Goal: Information Seeking & Learning: Learn about a topic

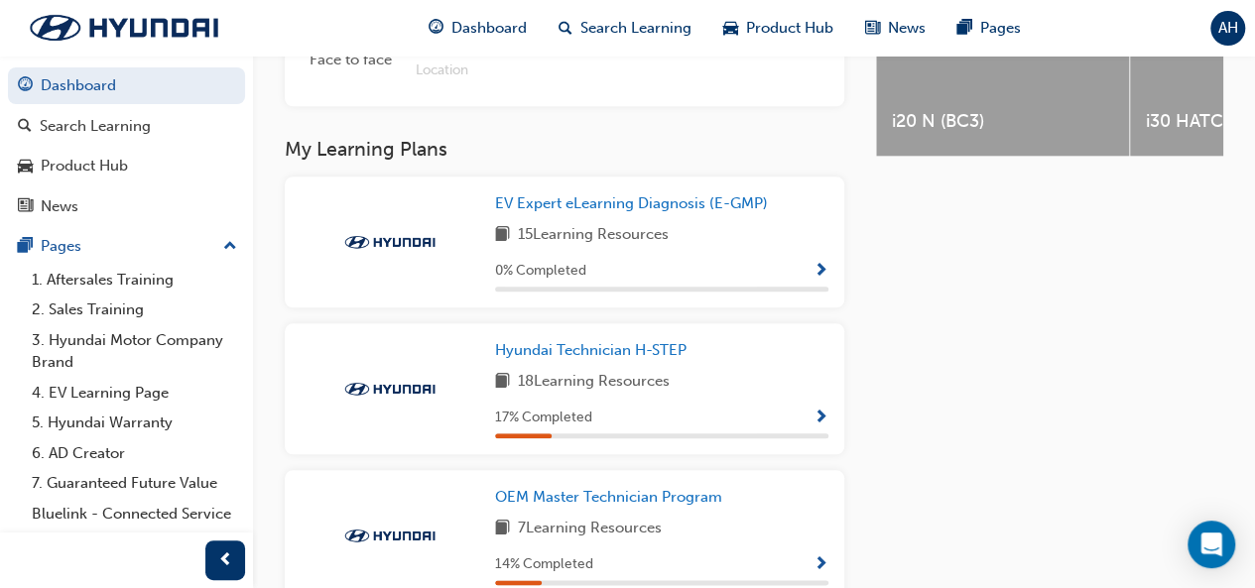
scroll to position [930, 0]
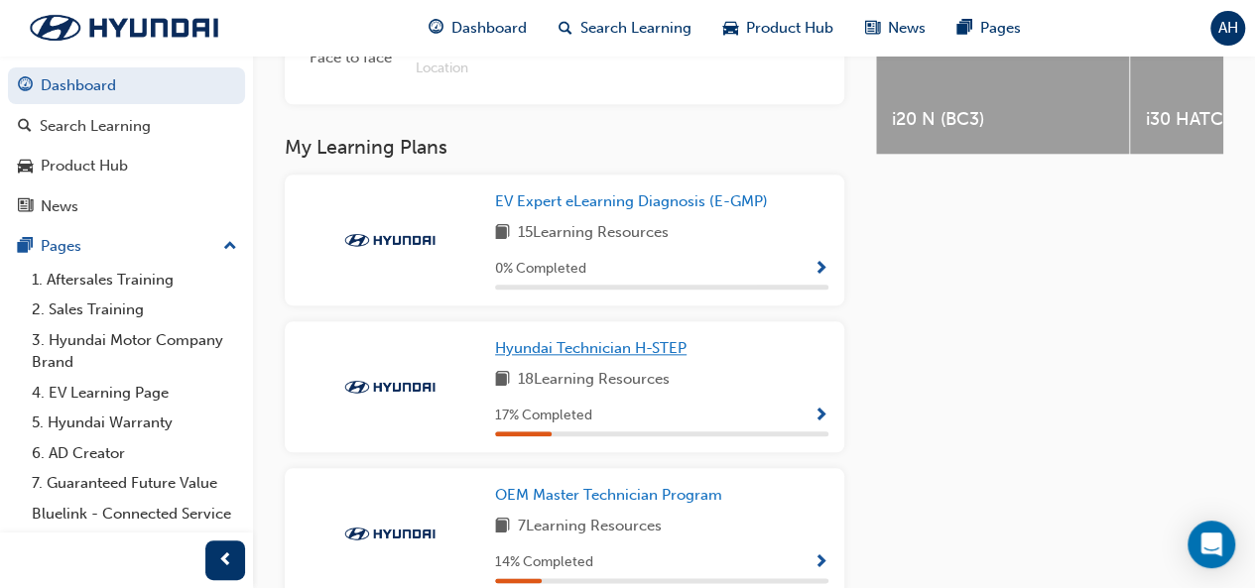
click at [538, 356] on span "Hyundai Technician H-STEP" at bounding box center [590, 348] width 191 height 18
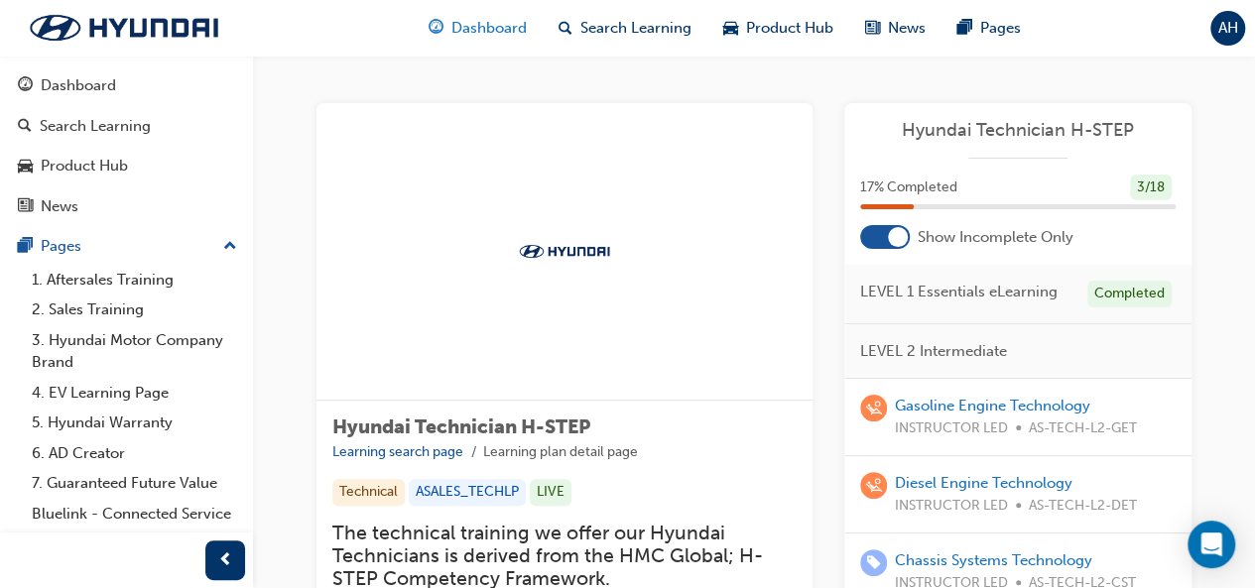
click at [486, 29] on span "Dashboard" at bounding box center [488, 28] width 75 height 23
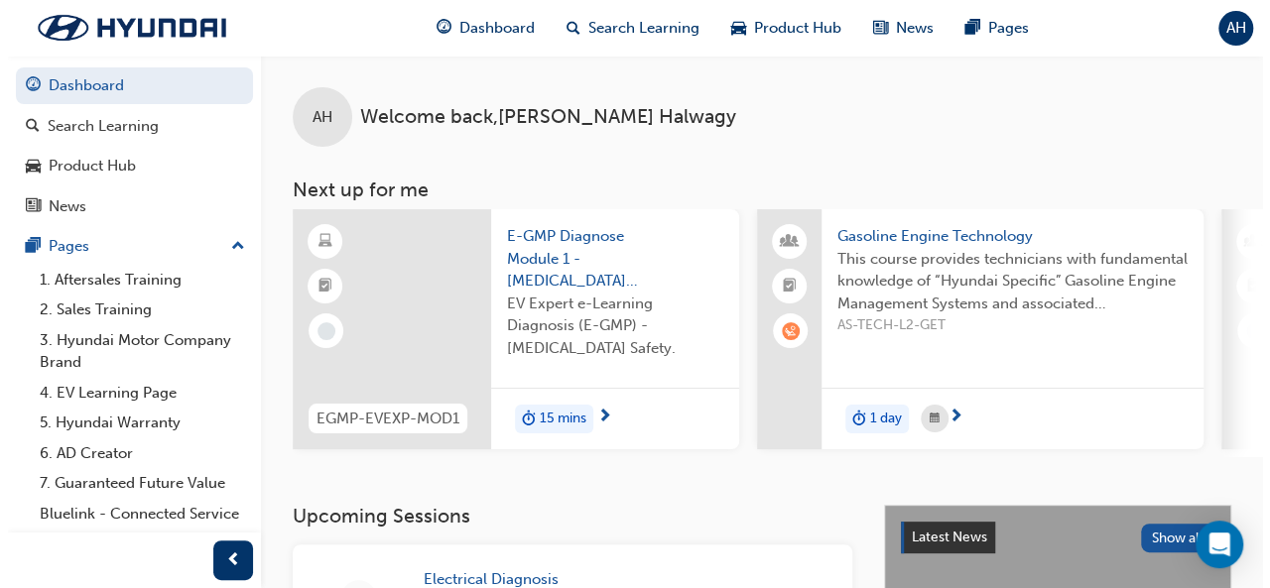
scroll to position [0, 1]
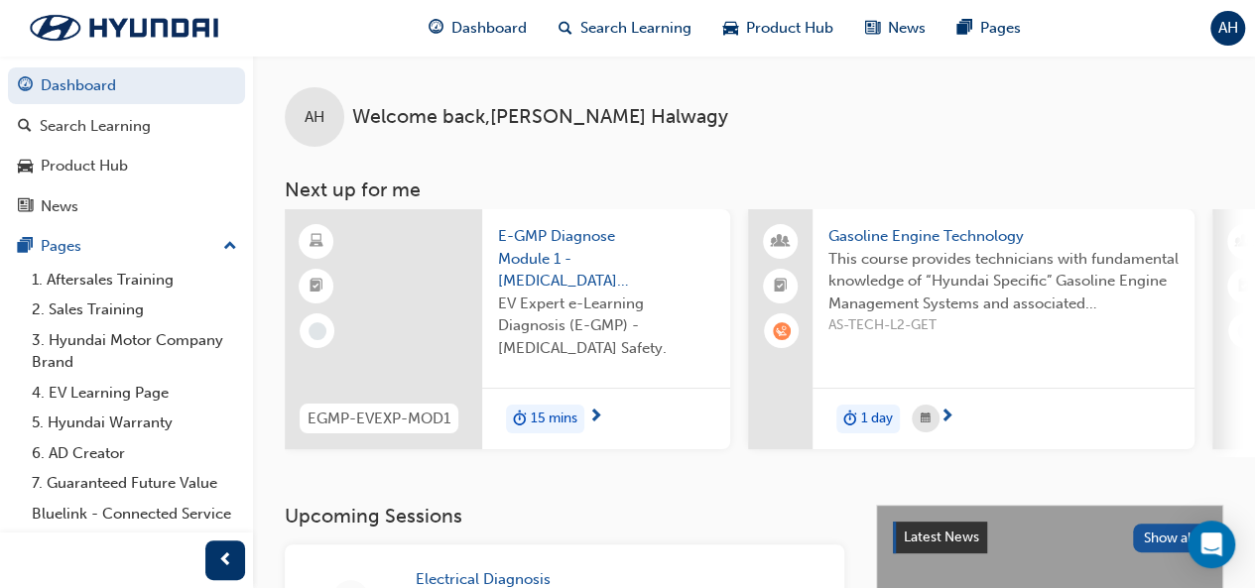
click at [570, 261] on span "E-GMP Diagnose Module 1 - [MEDICAL_DATA] Safety" at bounding box center [606, 258] width 216 height 67
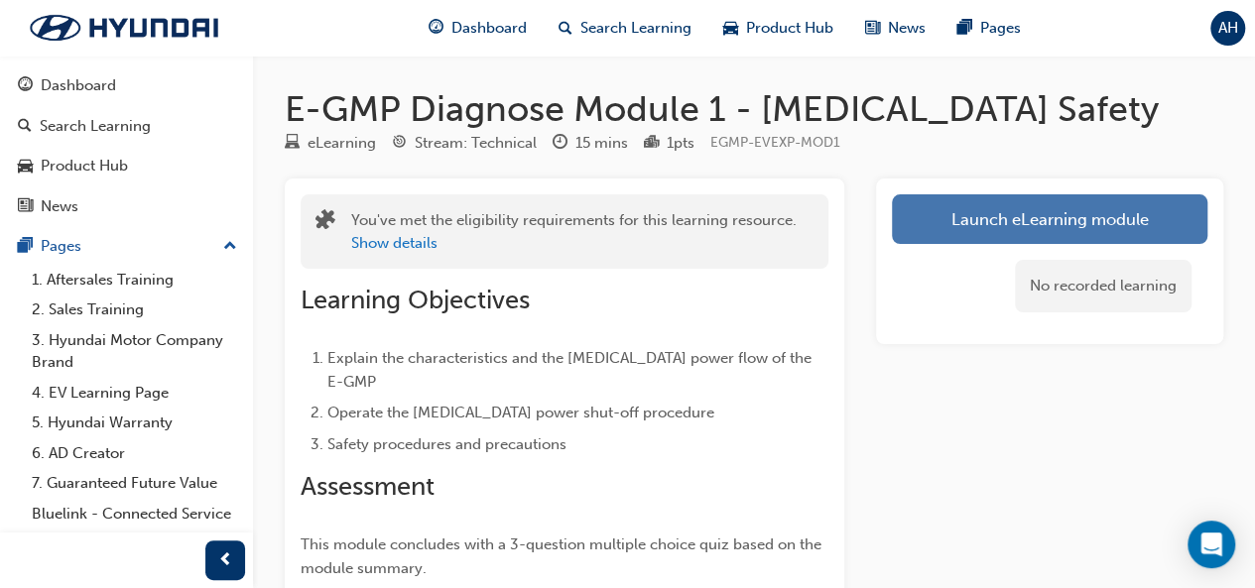
click at [1047, 205] on link "Launch eLearning module" at bounding box center [1049, 219] width 315 height 50
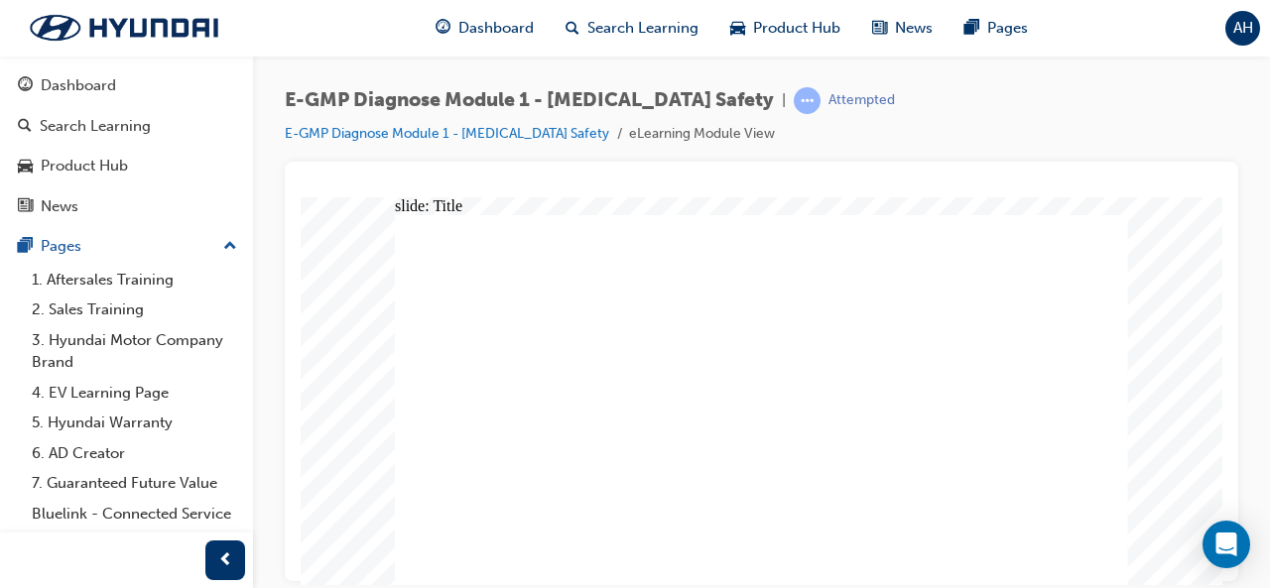
click at [809, 140] on ul "E-GMP Diagnose Module 1 - High Voltage Safety eLearning Module View" at bounding box center [590, 134] width 610 height 24
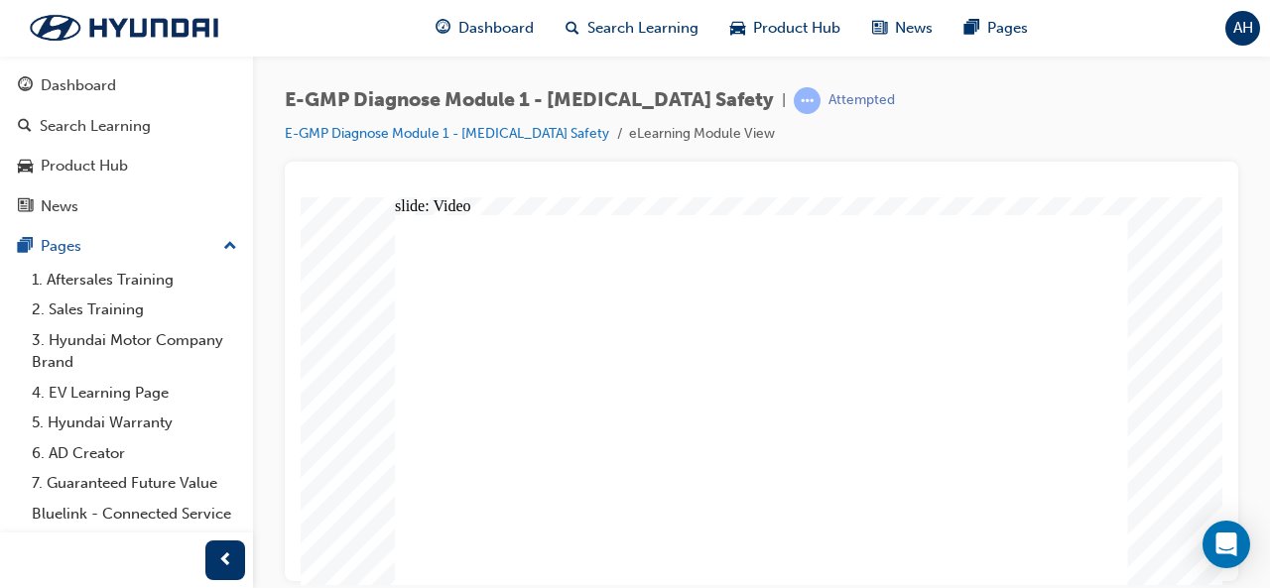
click at [317, 489] on div "slide: Video Video Group Rectangle Menu Resources Rectangle 4 arrow_blue.png ar…" at bounding box center [761, 390] width 921 height 388
click at [269, 497] on div "E-GMP Diagnose Module 1 - High Voltage Safety | Attempted E-GMP Diagnose Module…" at bounding box center [761, 297] width 1017 height 483
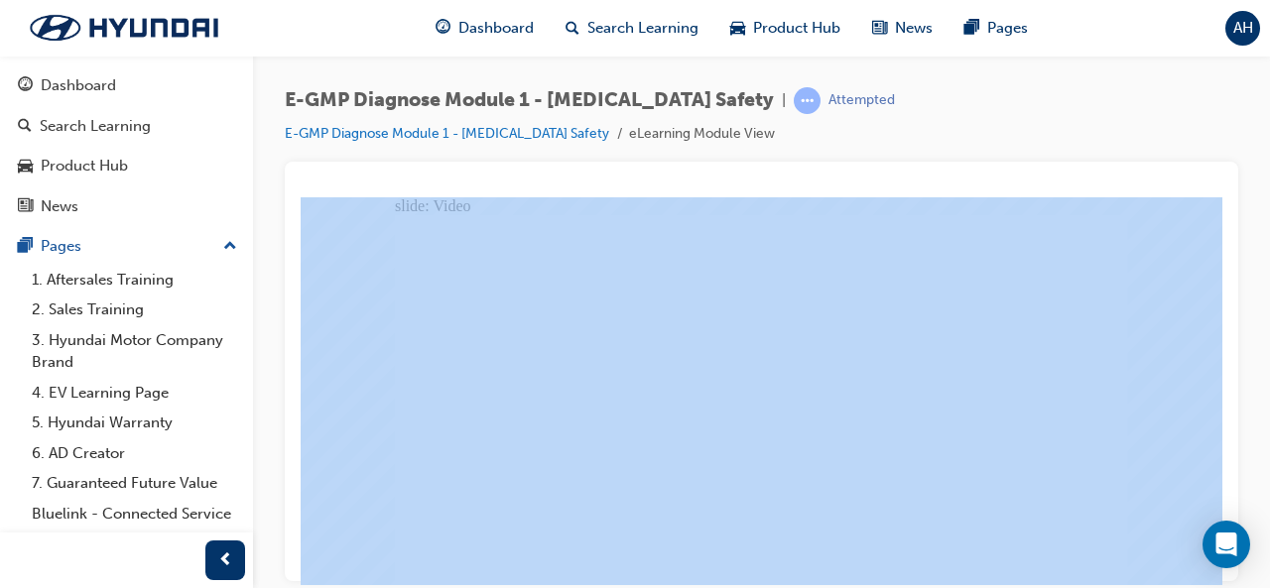
click at [269, 497] on div "E-GMP Diagnose Module 1 - High Voltage Safety | Attempted E-GMP Diagnose Module…" at bounding box center [761, 297] width 1017 height 483
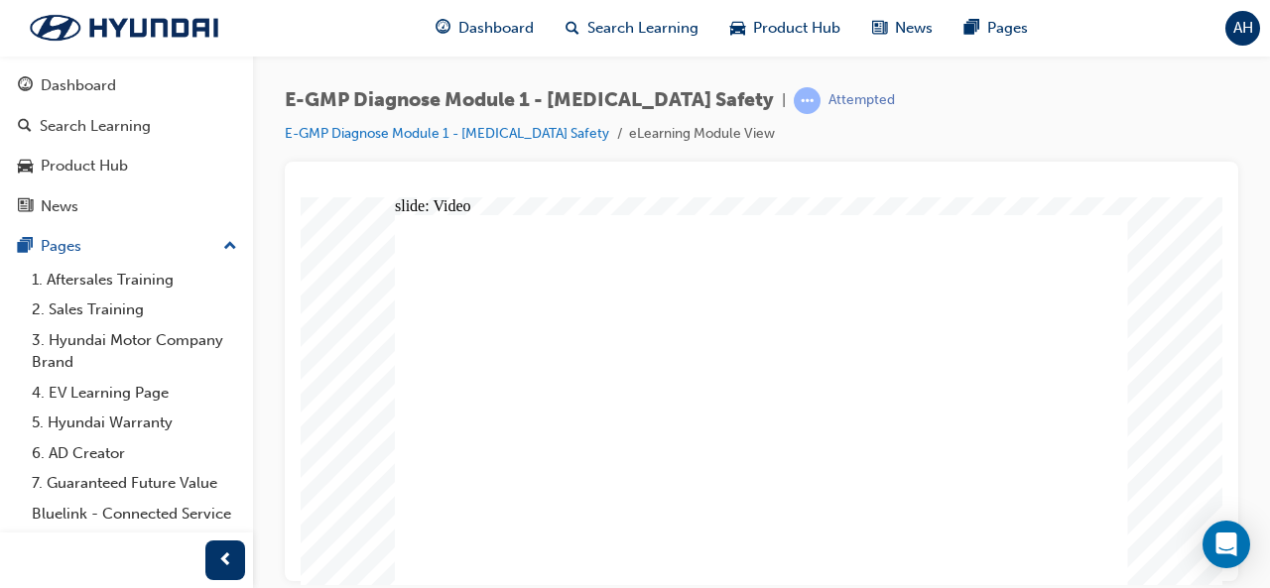
click at [470, 144] on li "E-GMP Diagnose Module 1 - High Voltage Safety" at bounding box center [457, 134] width 344 height 23
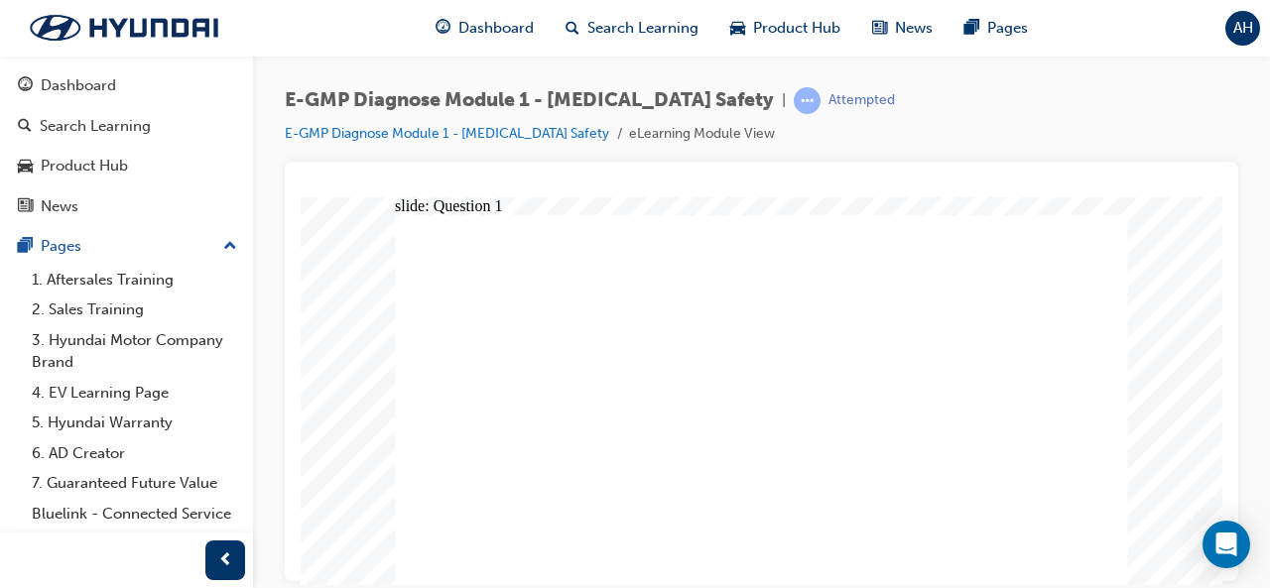
radio input "true"
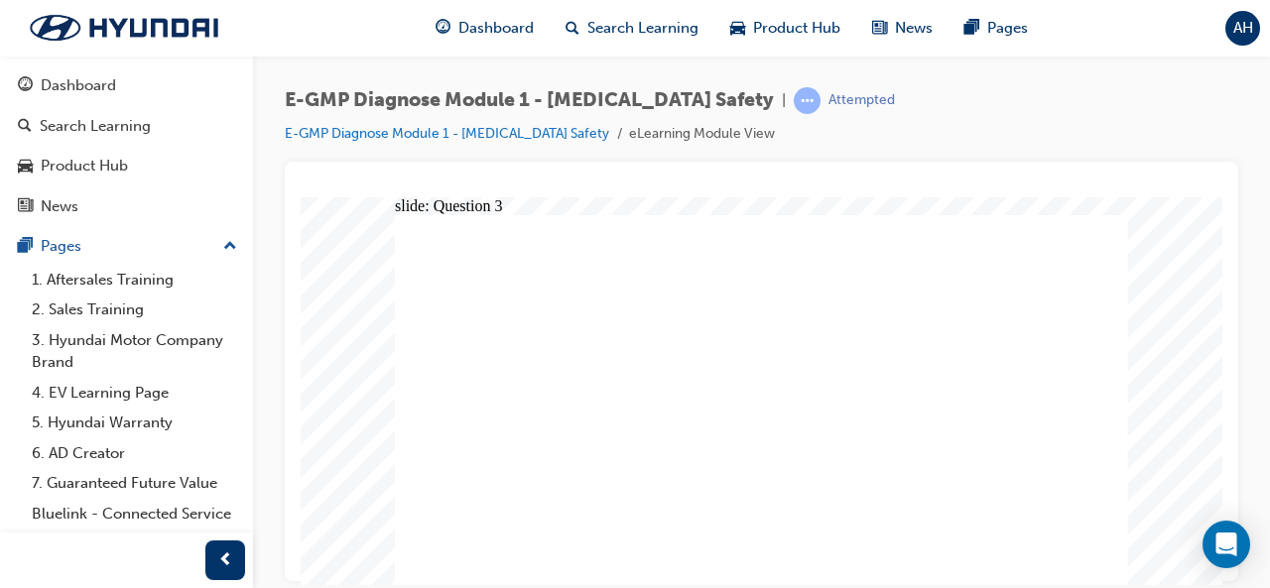
radio input "false"
radio input "true"
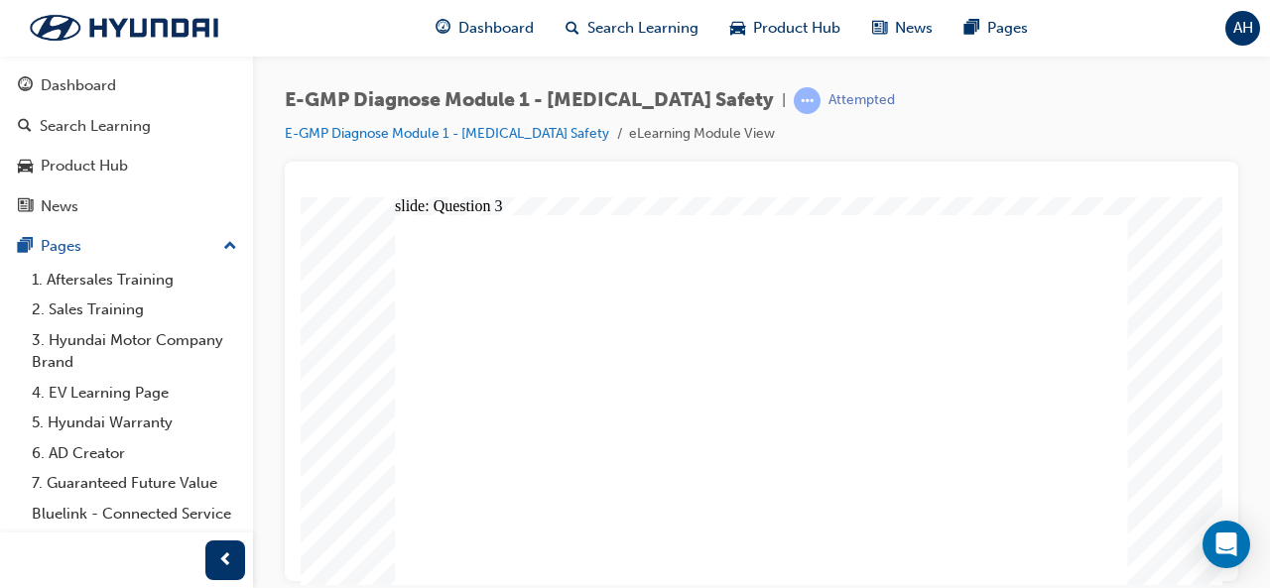
radio input "true"
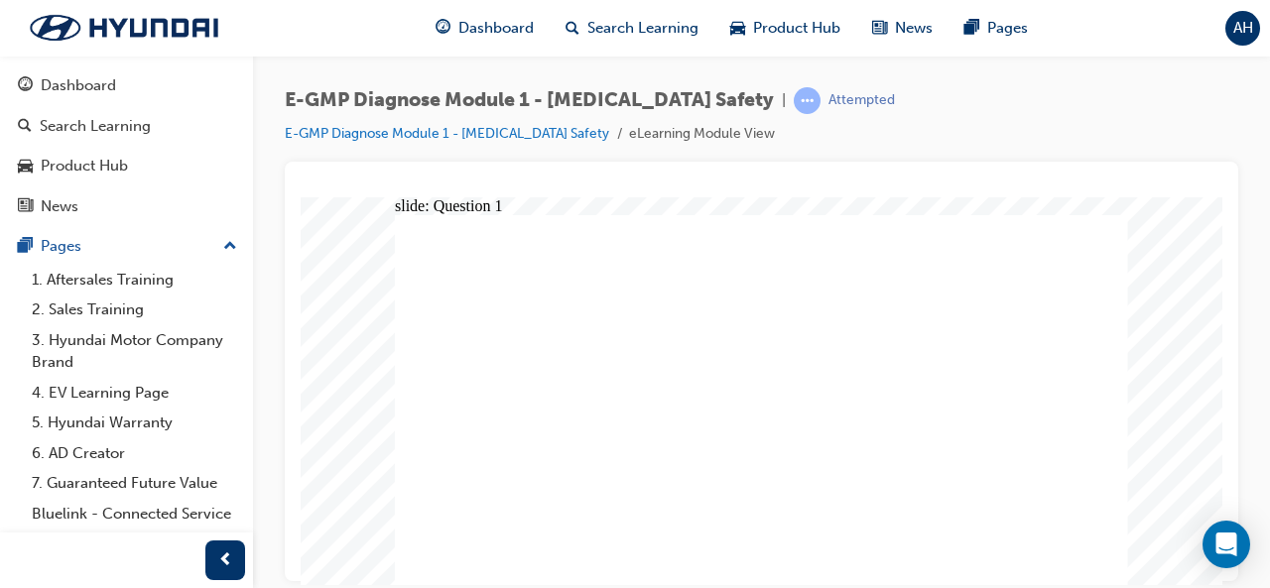
radio input "true"
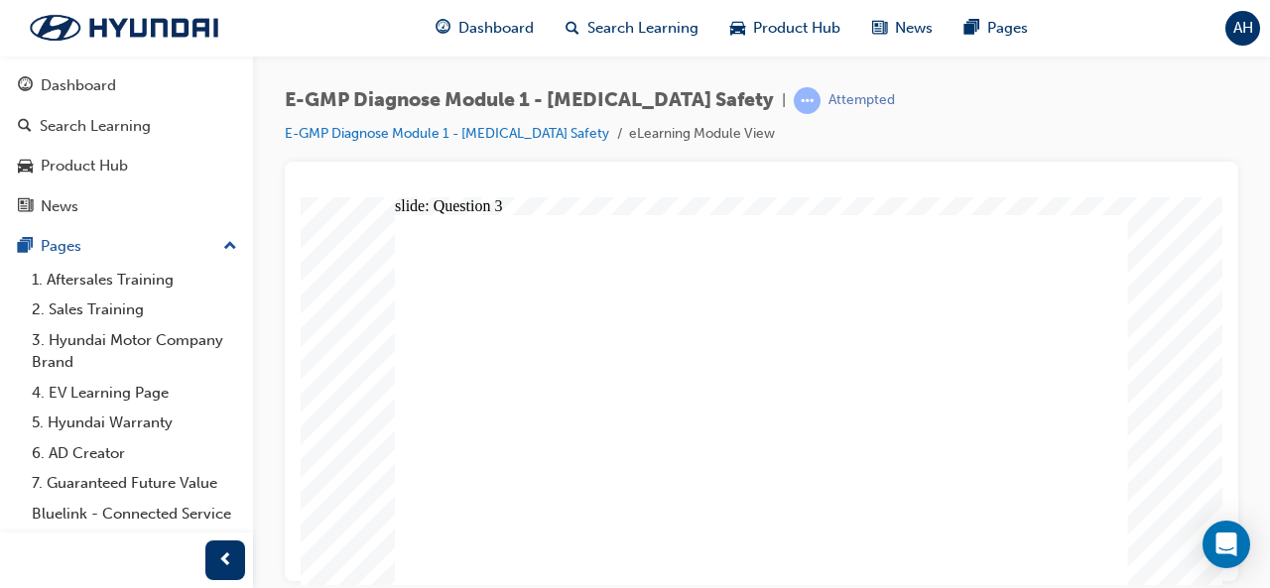
radio input "true"
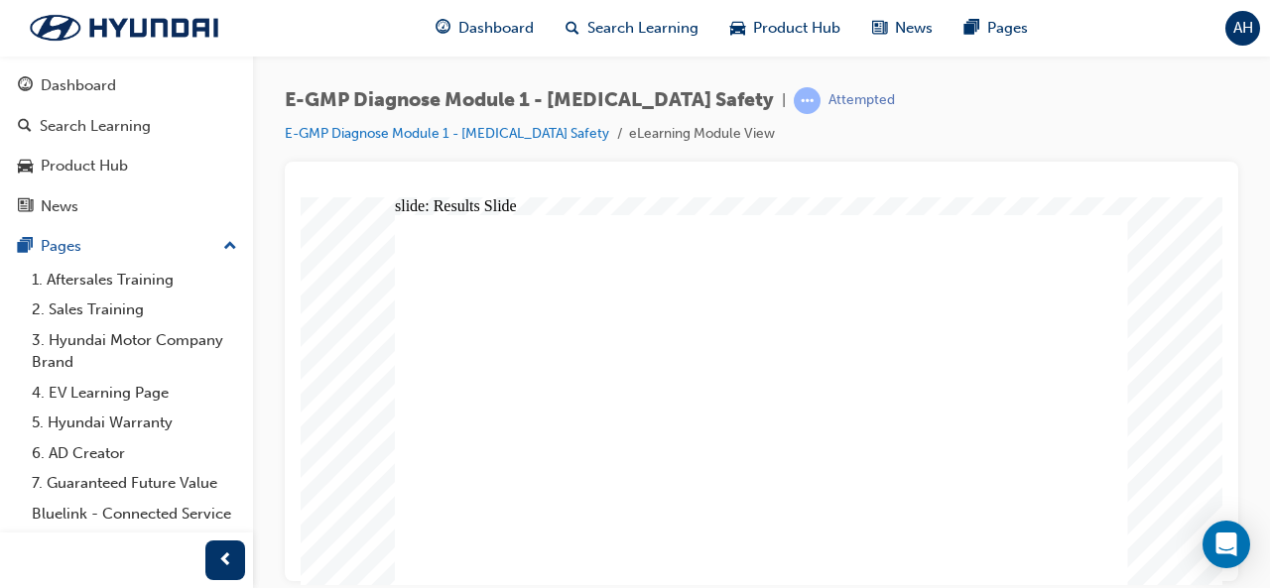
radio input "true"
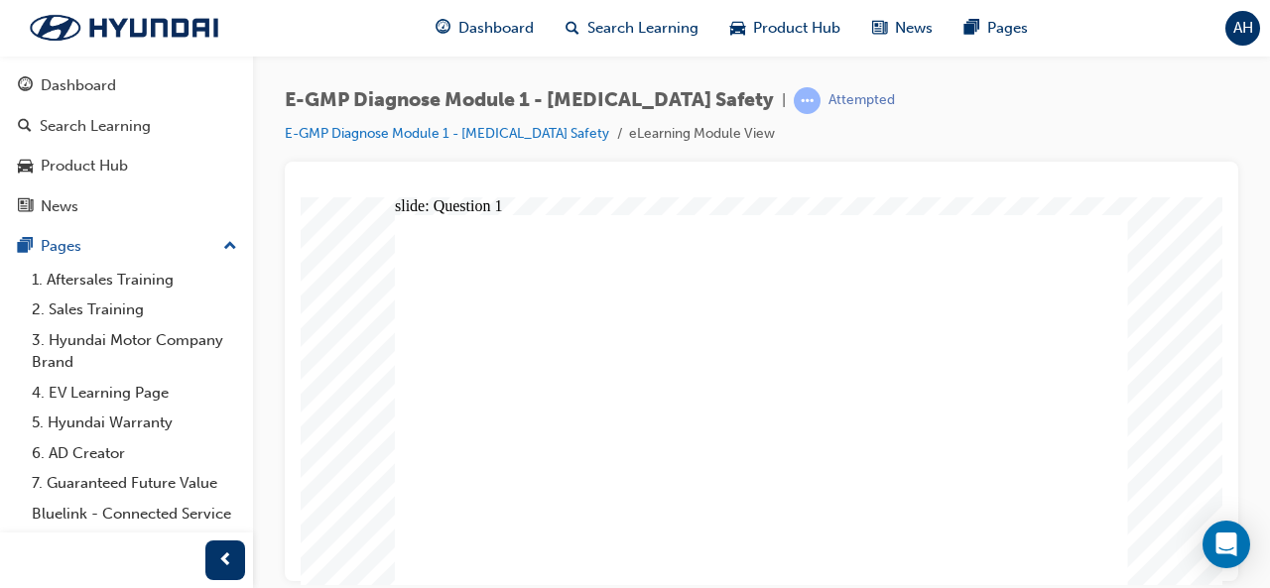
radio input "true"
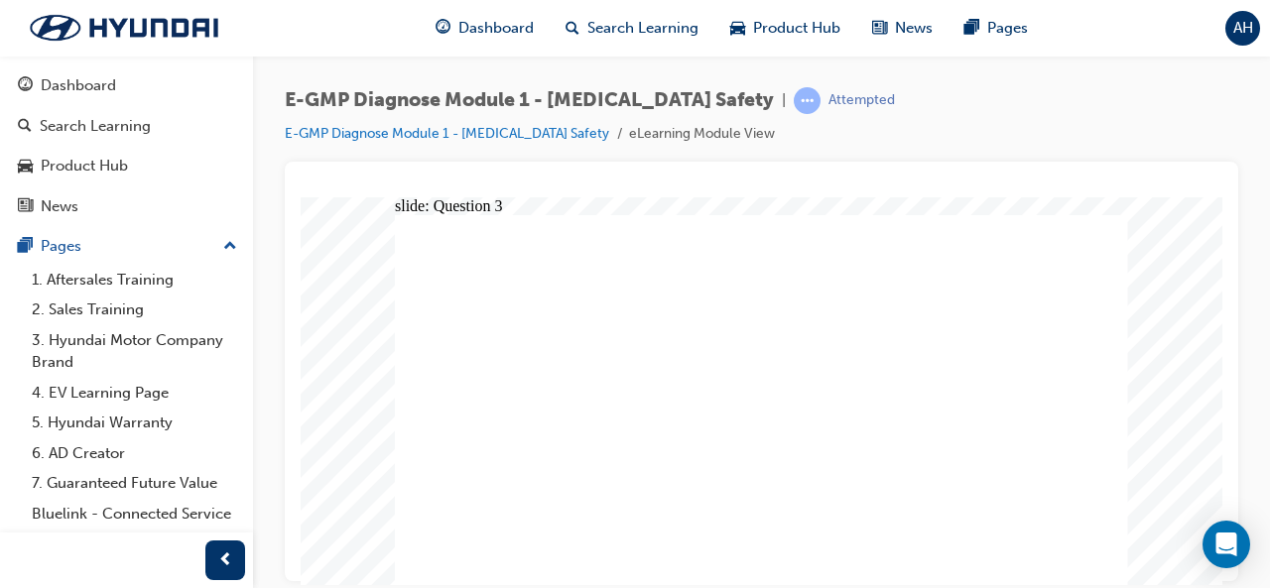
radio input "true"
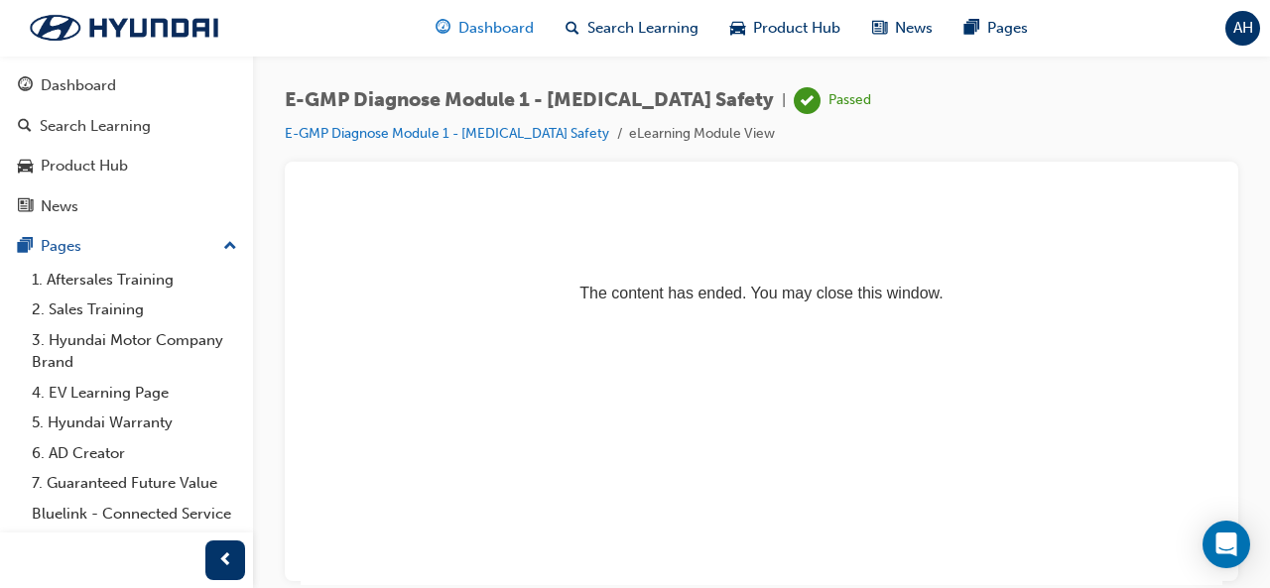
click at [486, 25] on span "Dashboard" at bounding box center [495, 28] width 75 height 23
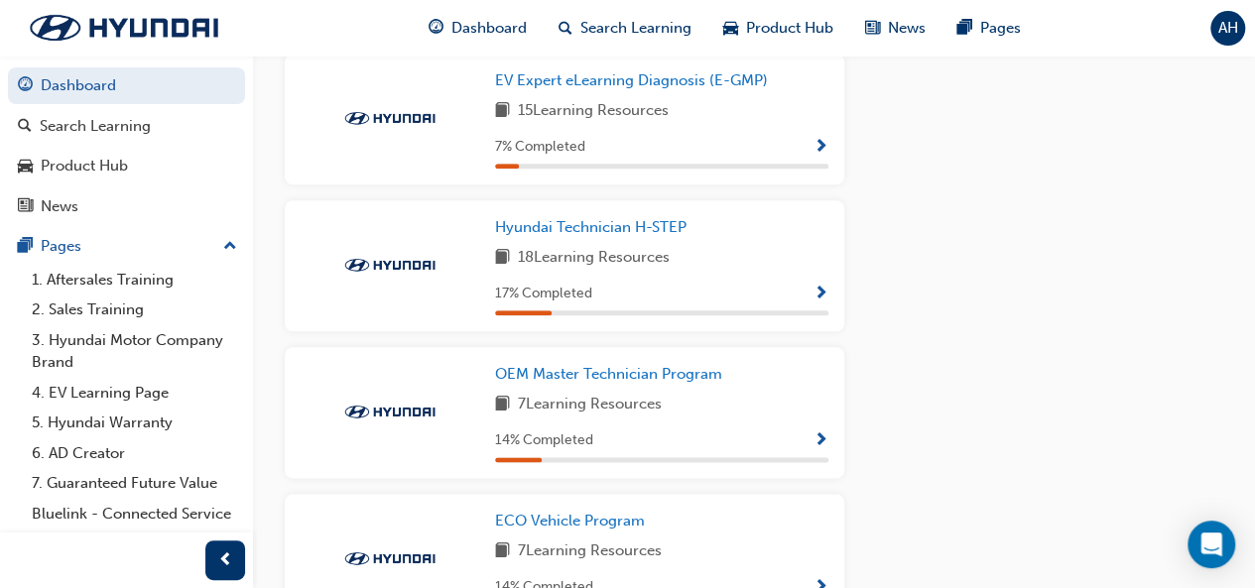
scroll to position [1031, 0]
click at [630, 229] on span "Hyundai Technician H-STEP" at bounding box center [590, 226] width 191 height 18
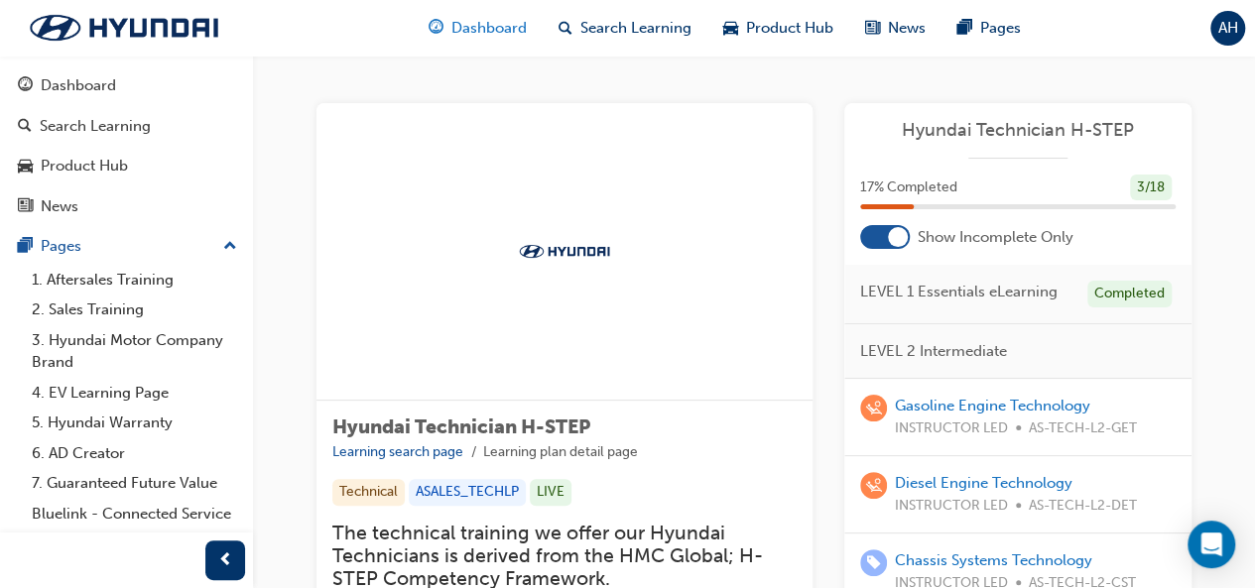
click at [510, 25] on span "Dashboard" at bounding box center [488, 28] width 75 height 23
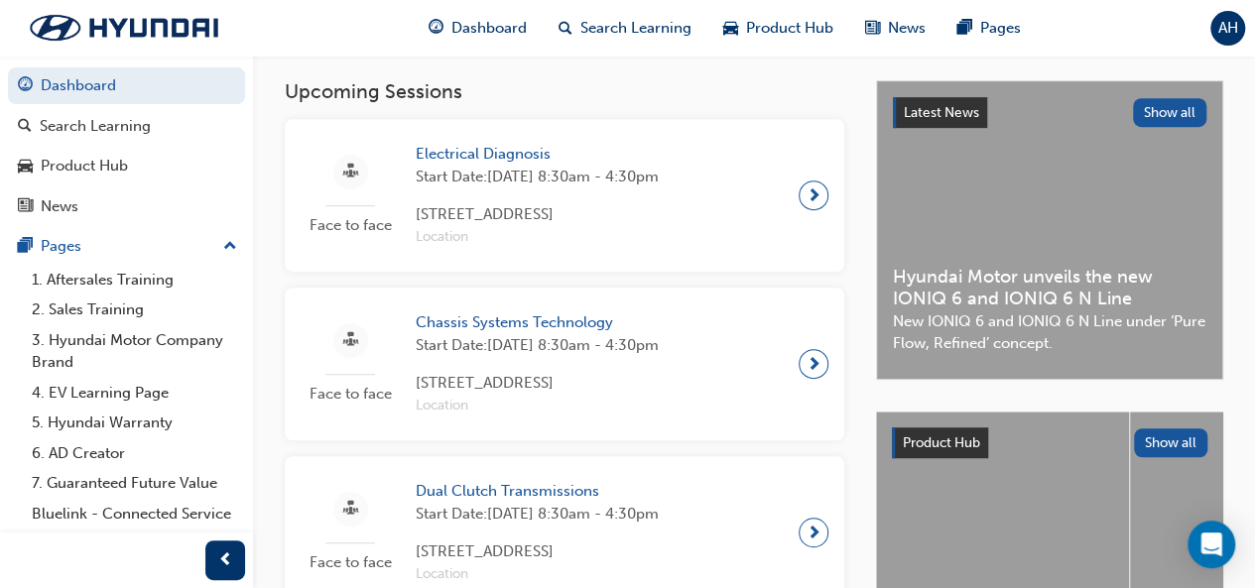
scroll to position [404, 0]
click at [477, 158] on span "Electrical Diagnosis" at bounding box center [537, 153] width 243 height 23
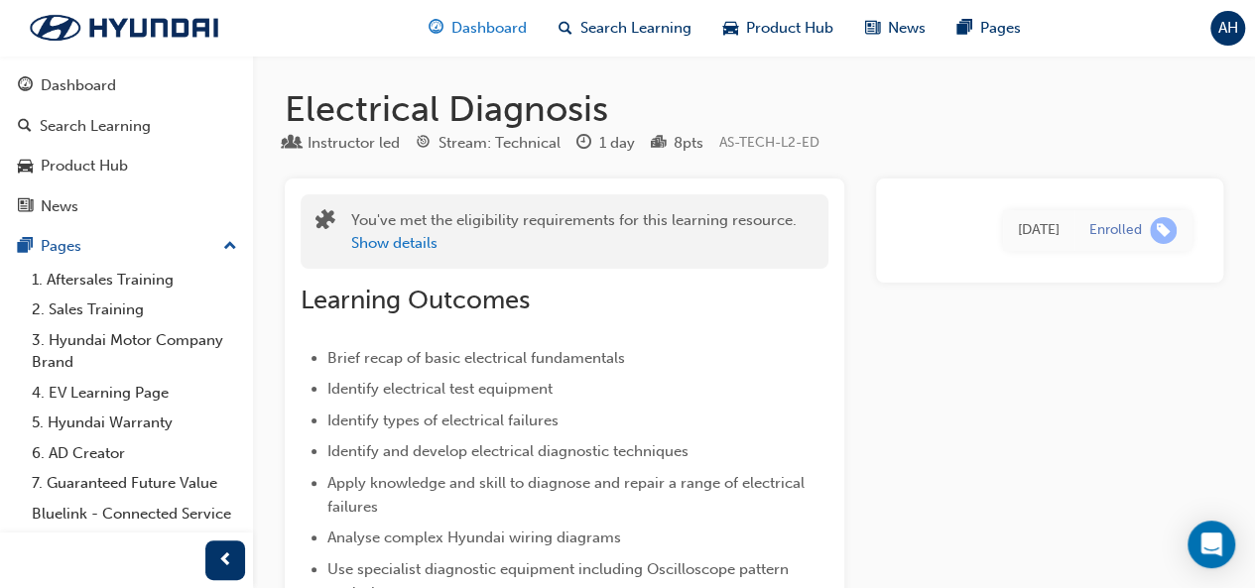
click at [486, 31] on span "Dashboard" at bounding box center [488, 28] width 75 height 23
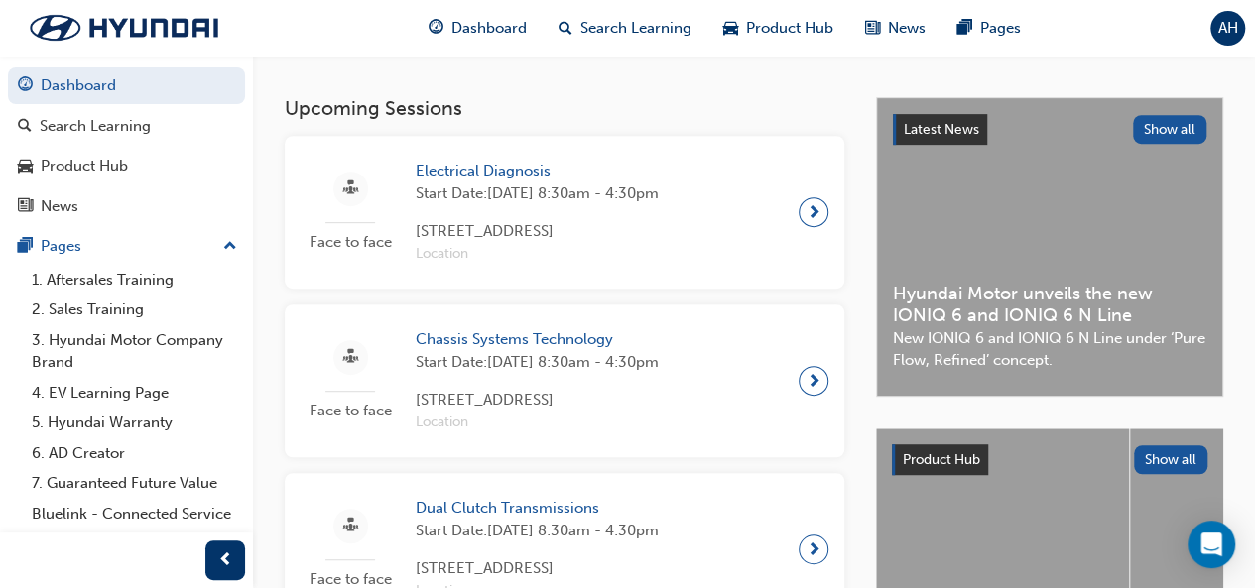
click at [513, 337] on span "Chassis Systems Technology" at bounding box center [537, 339] width 243 height 23
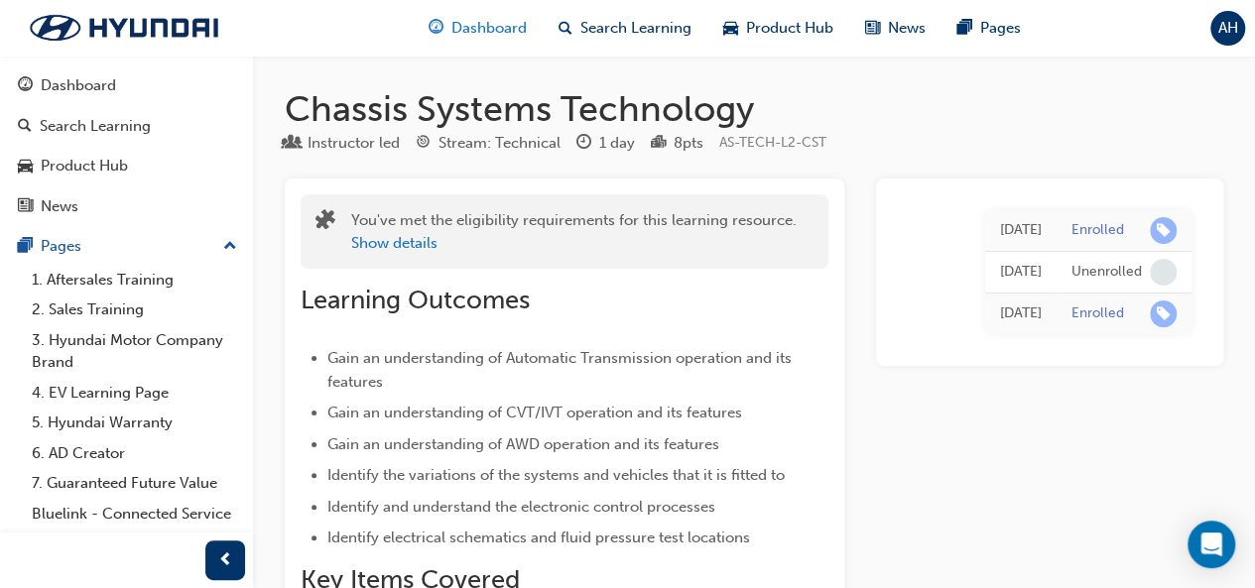
click at [494, 22] on span "Dashboard" at bounding box center [488, 28] width 75 height 23
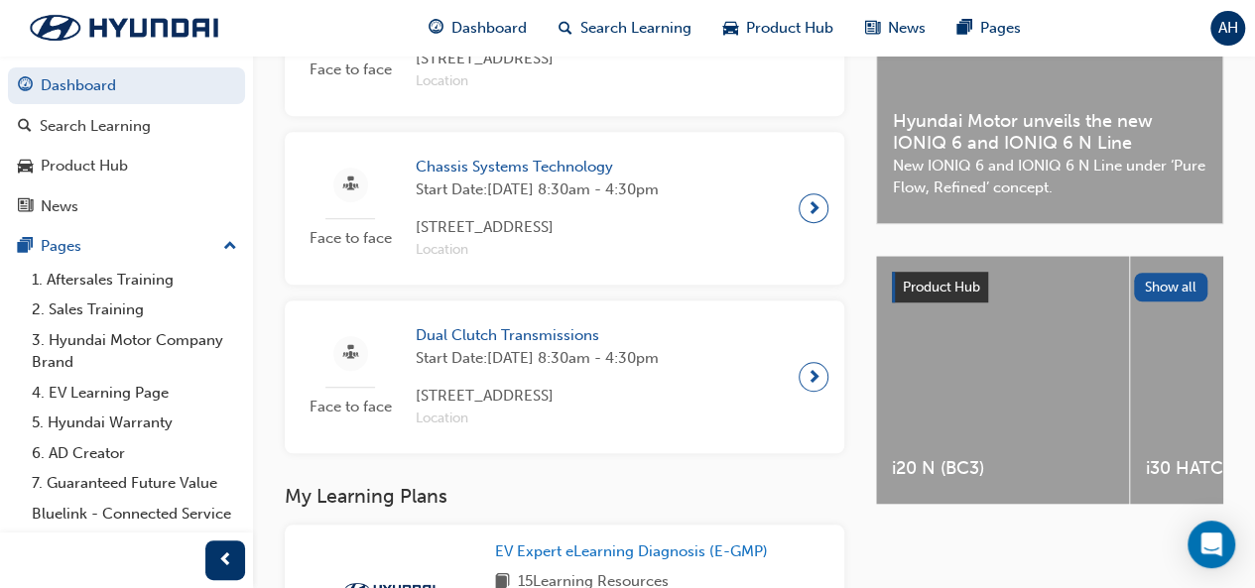
scroll to position [559, 0]
click at [550, 334] on span "Dual Clutch Transmissions" at bounding box center [537, 334] width 243 height 23
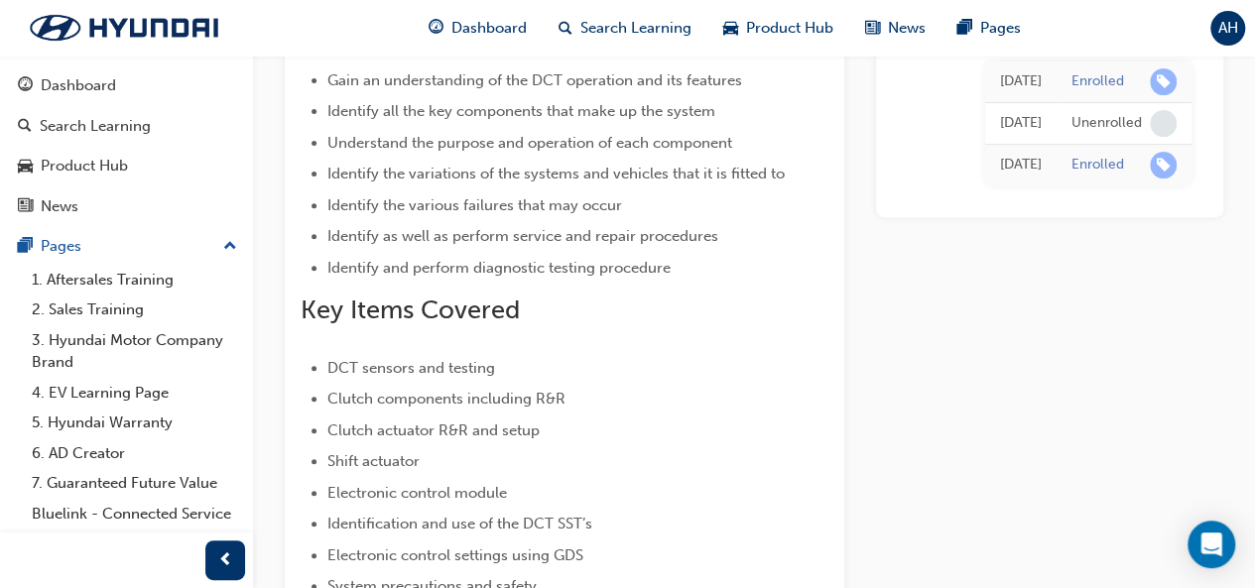
scroll to position [262, 0]
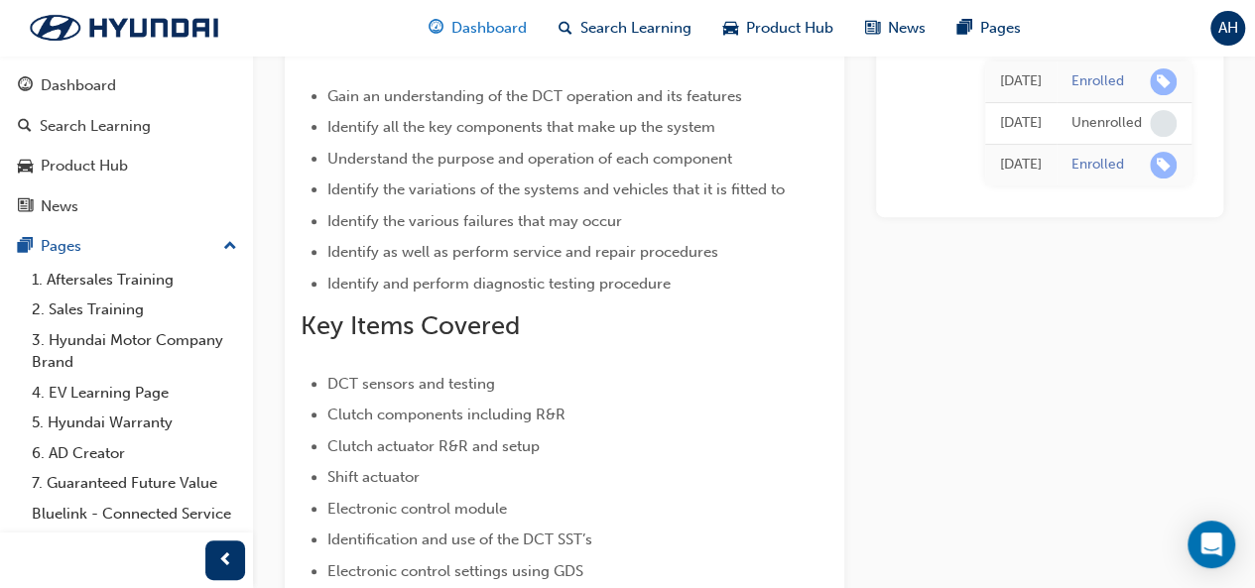
click at [475, 40] on div "Dashboard" at bounding box center [478, 28] width 130 height 41
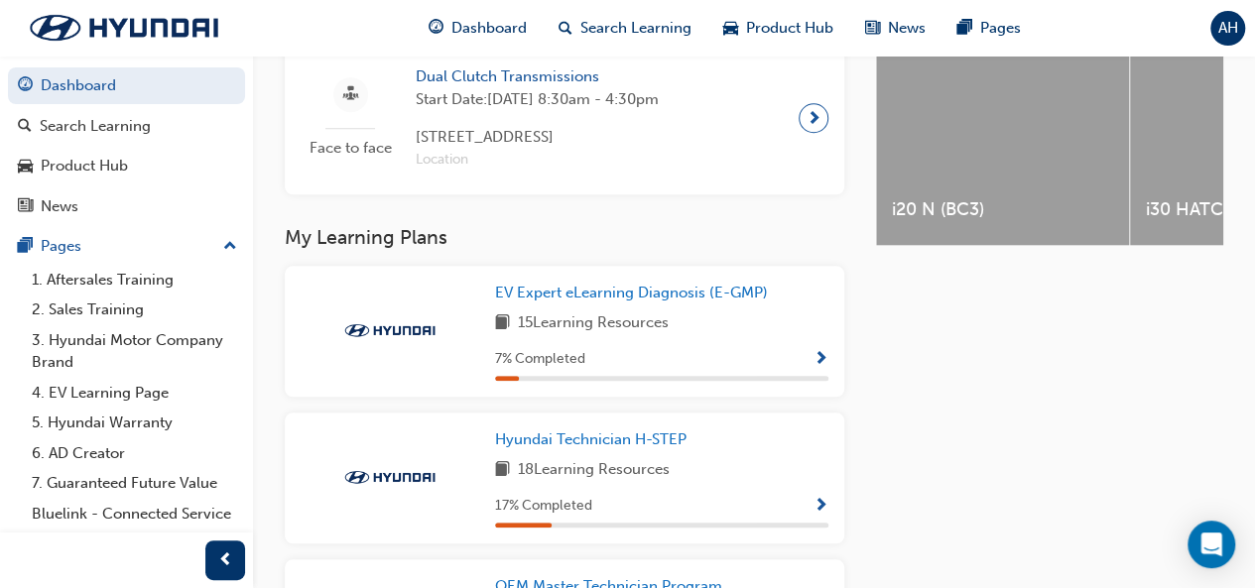
scroll to position [887, 0]
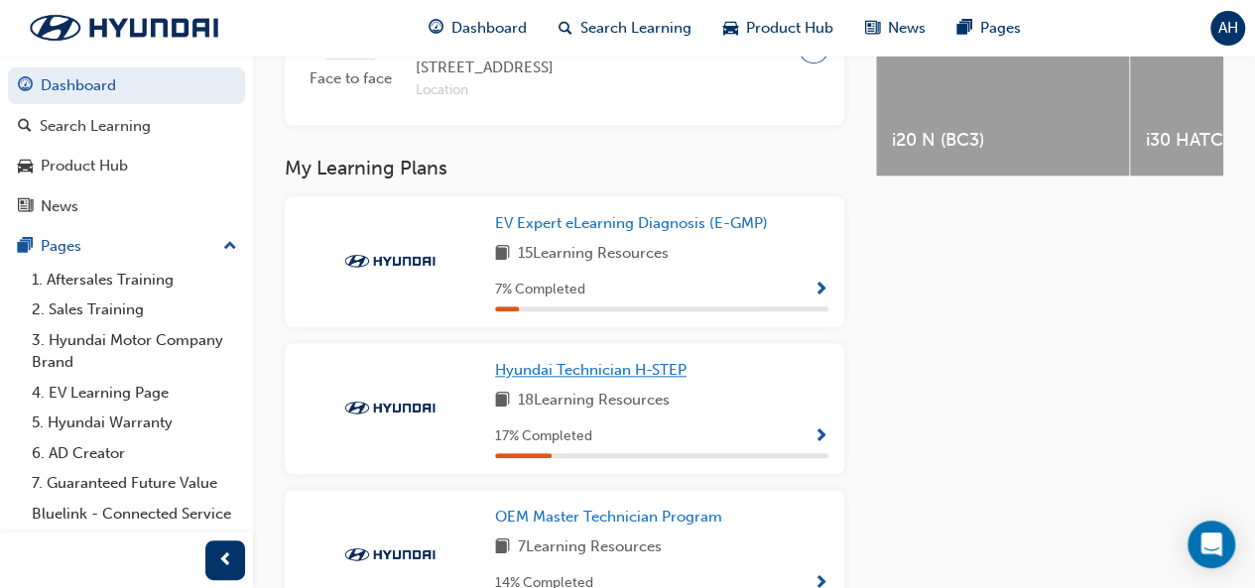
click at [633, 382] on link "Hyundai Technician H-STEP" at bounding box center [594, 370] width 199 height 23
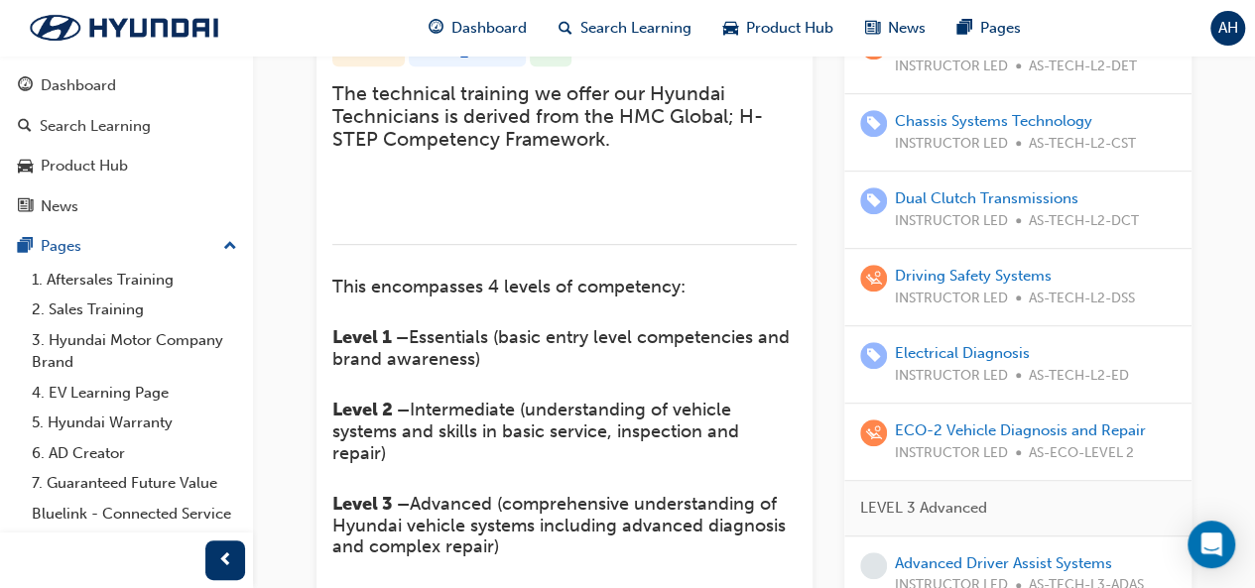
scroll to position [441, 0]
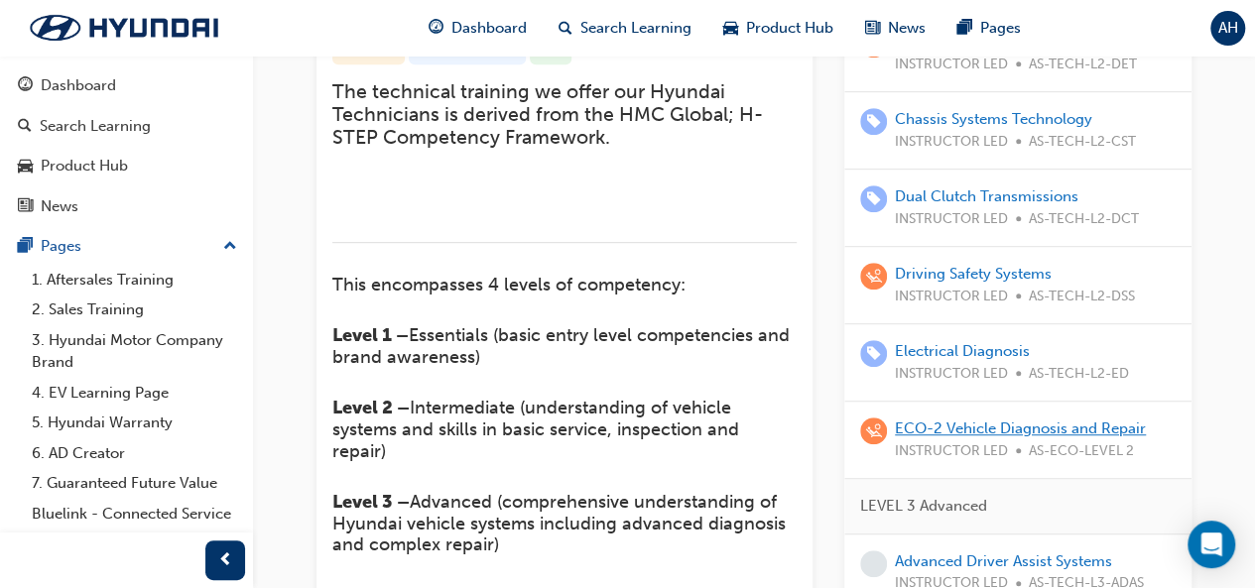
click at [1057, 420] on link "ECO-2 Vehicle Diagnosis and Repair" at bounding box center [1020, 429] width 251 height 18
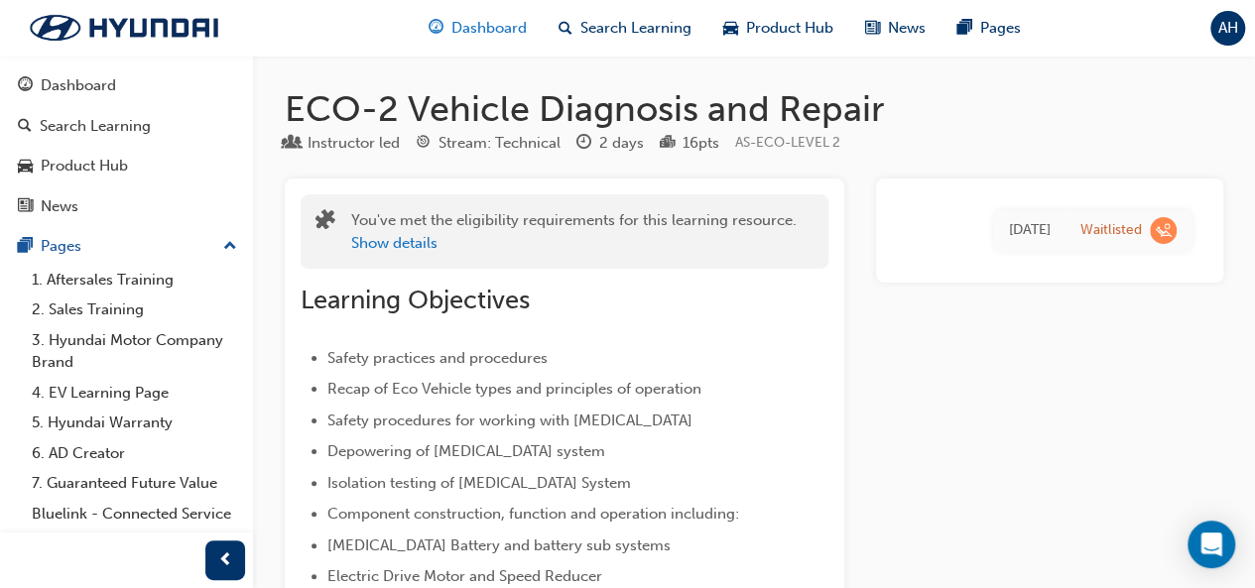
click at [474, 25] on span "Dashboard" at bounding box center [488, 28] width 75 height 23
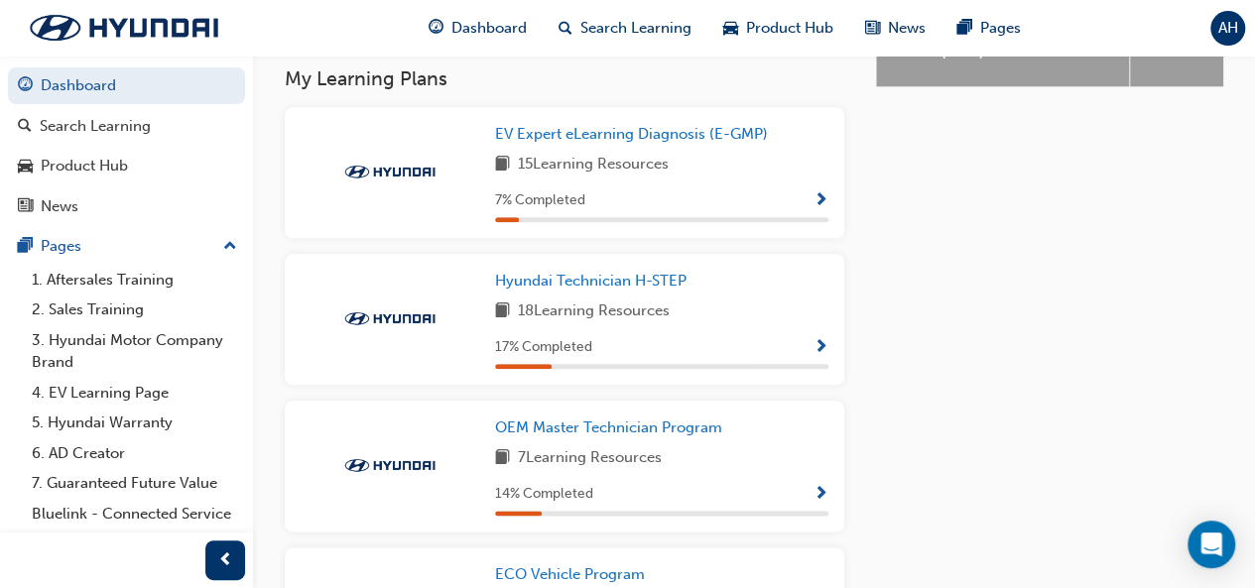
scroll to position [977, 0]
click at [639, 435] on span "OEM Master Technician Program" at bounding box center [608, 427] width 227 height 18
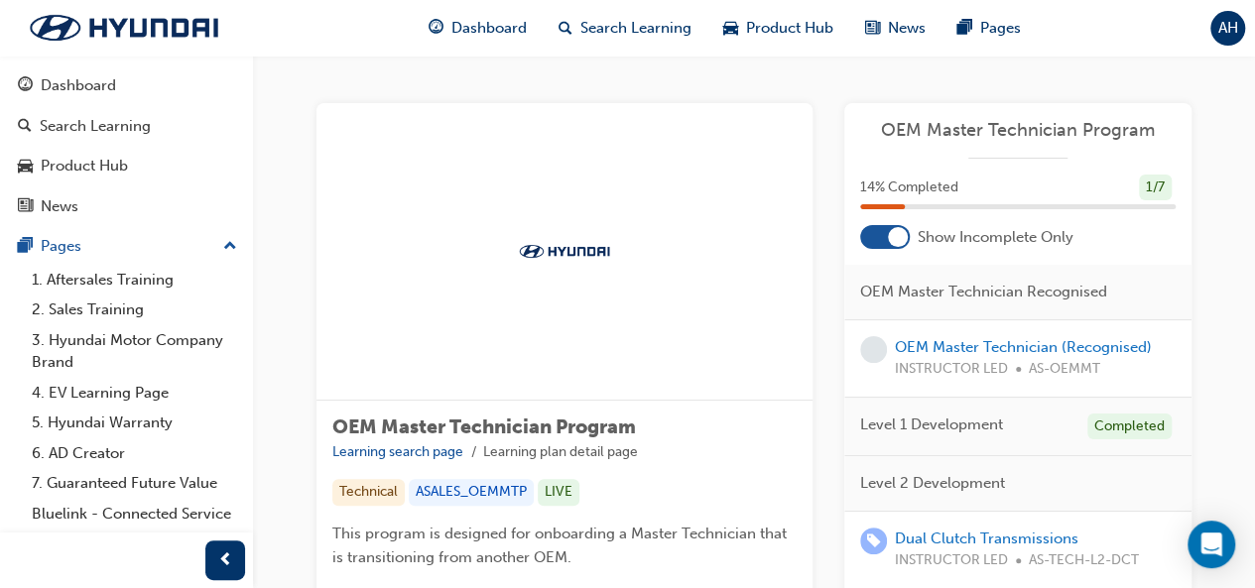
click at [908, 227] on div at bounding box center [885, 237] width 50 height 24
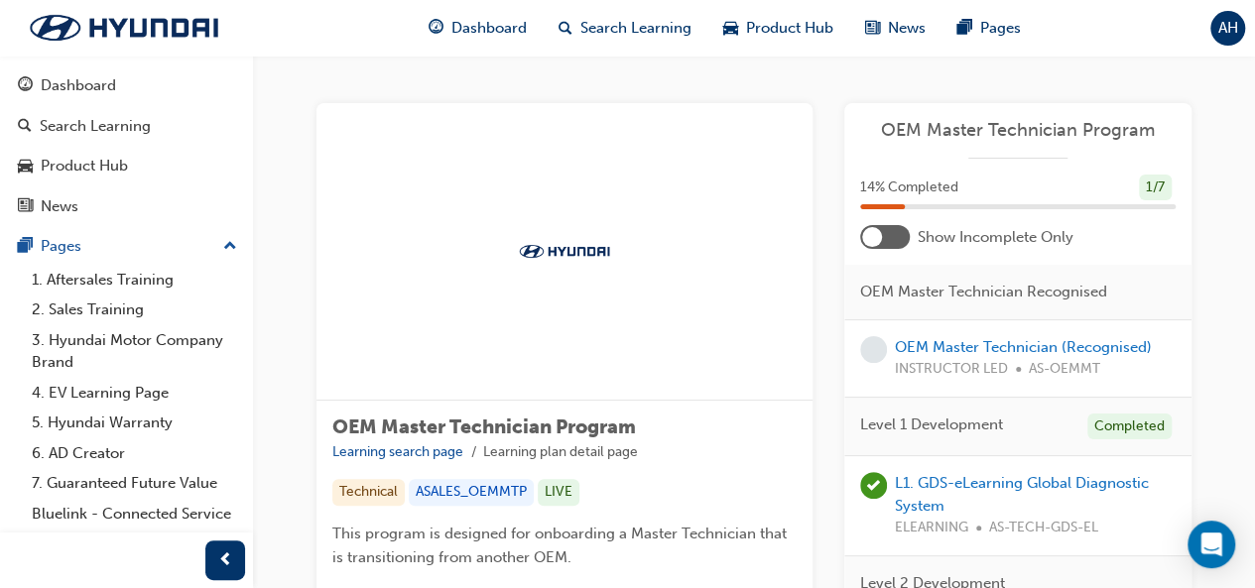
click at [908, 227] on div at bounding box center [885, 237] width 50 height 24
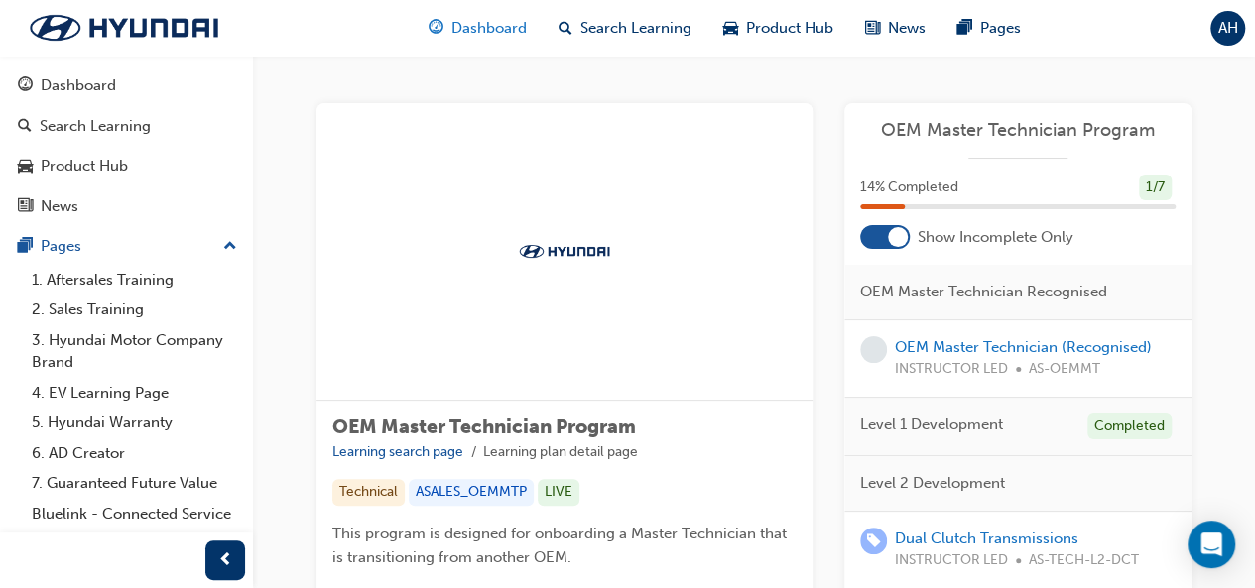
click at [506, 14] on div "Dashboard" at bounding box center [478, 28] width 130 height 41
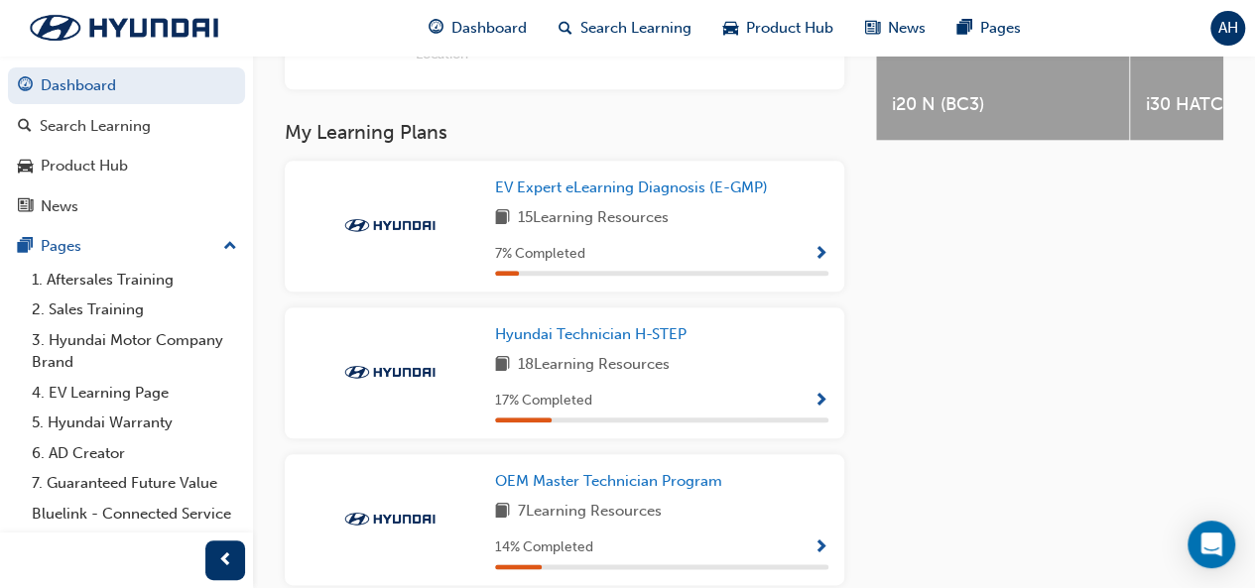
scroll to position [923, 0]
click at [596, 338] on span "Hyundai Technician H-STEP" at bounding box center [590, 333] width 191 height 18
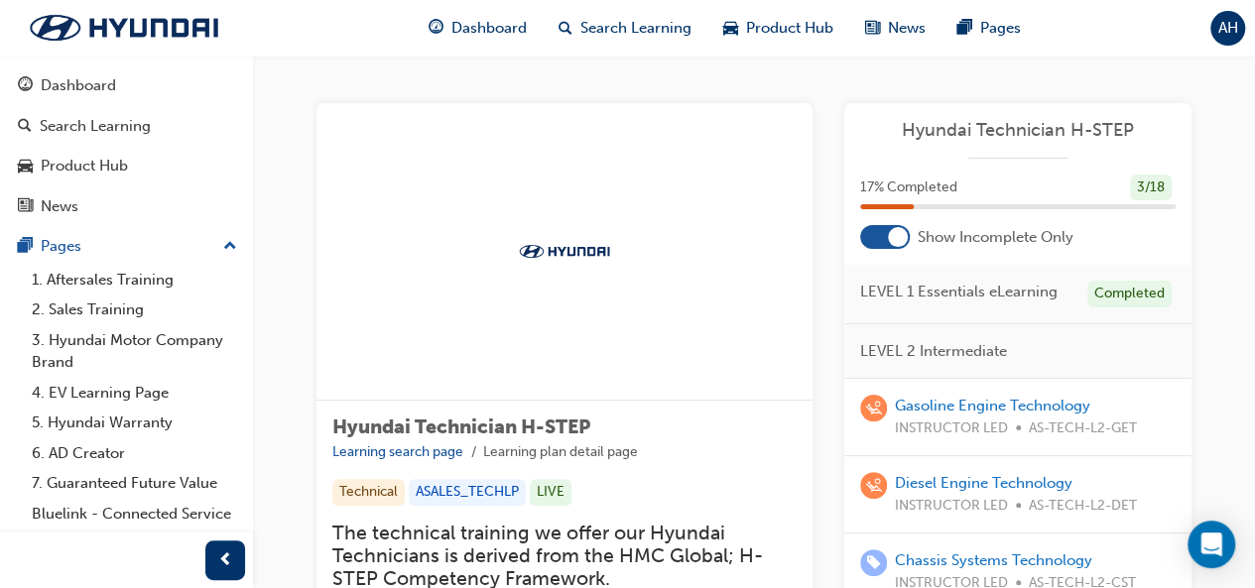
click at [901, 229] on div at bounding box center [898, 237] width 20 height 20
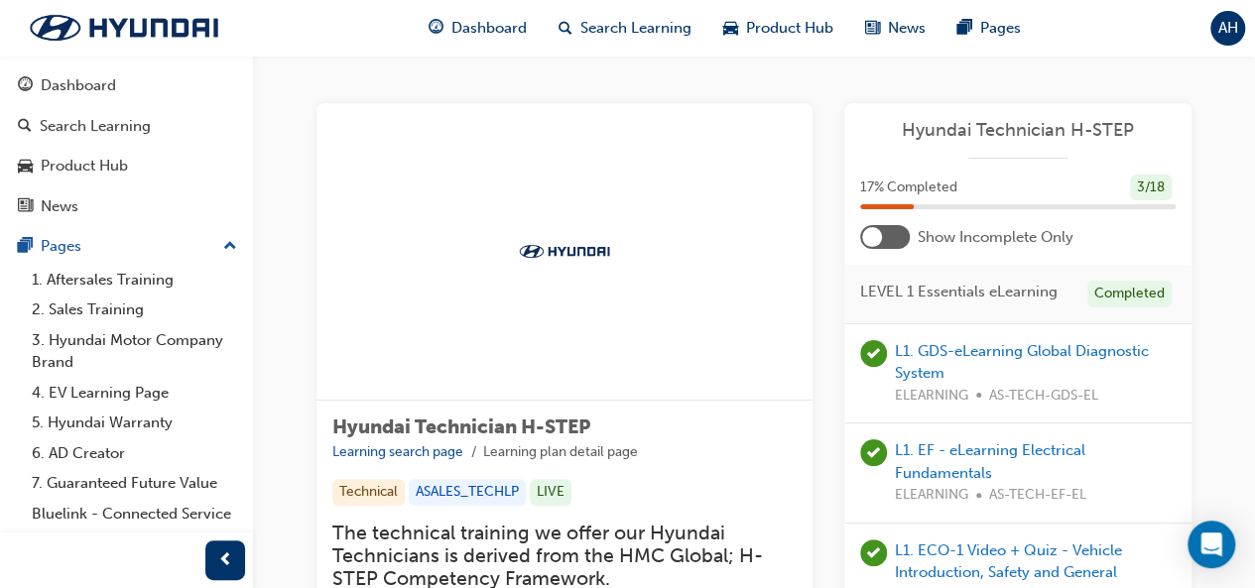
click at [901, 229] on div at bounding box center [885, 237] width 50 height 24
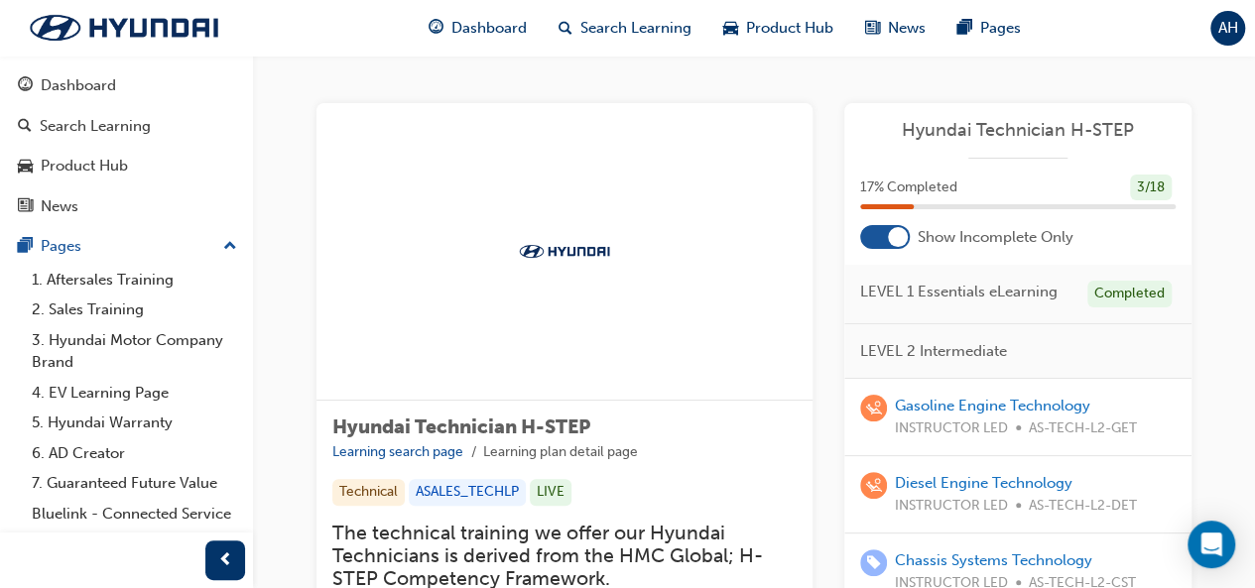
click at [893, 232] on div at bounding box center [898, 237] width 20 height 20
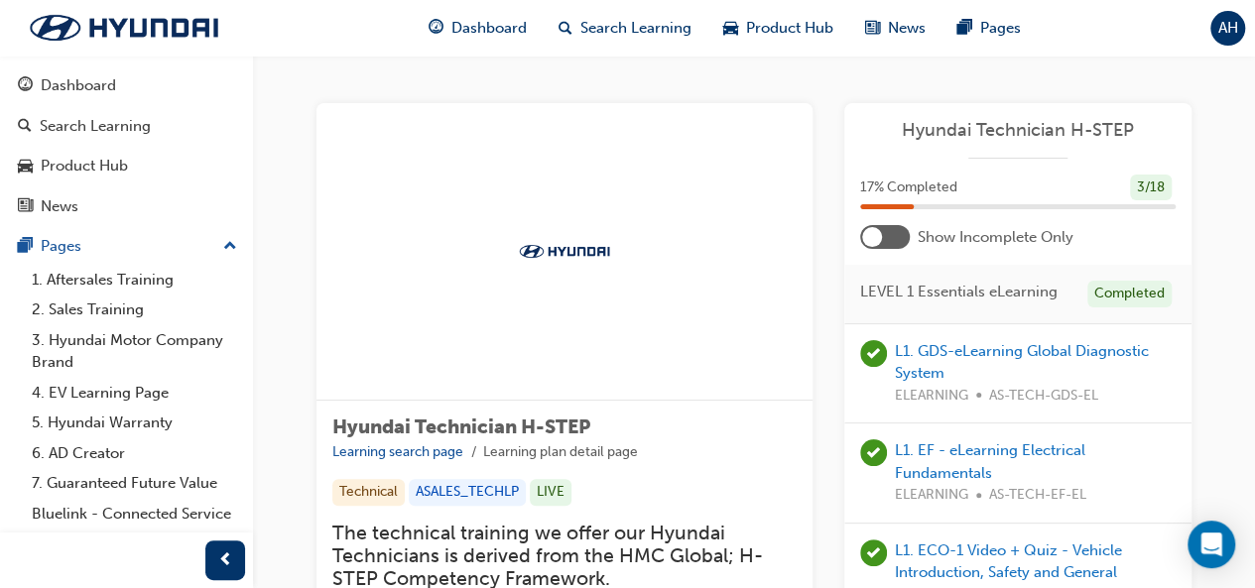
click at [890, 225] on div at bounding box center [885, 237] width 50 height 24
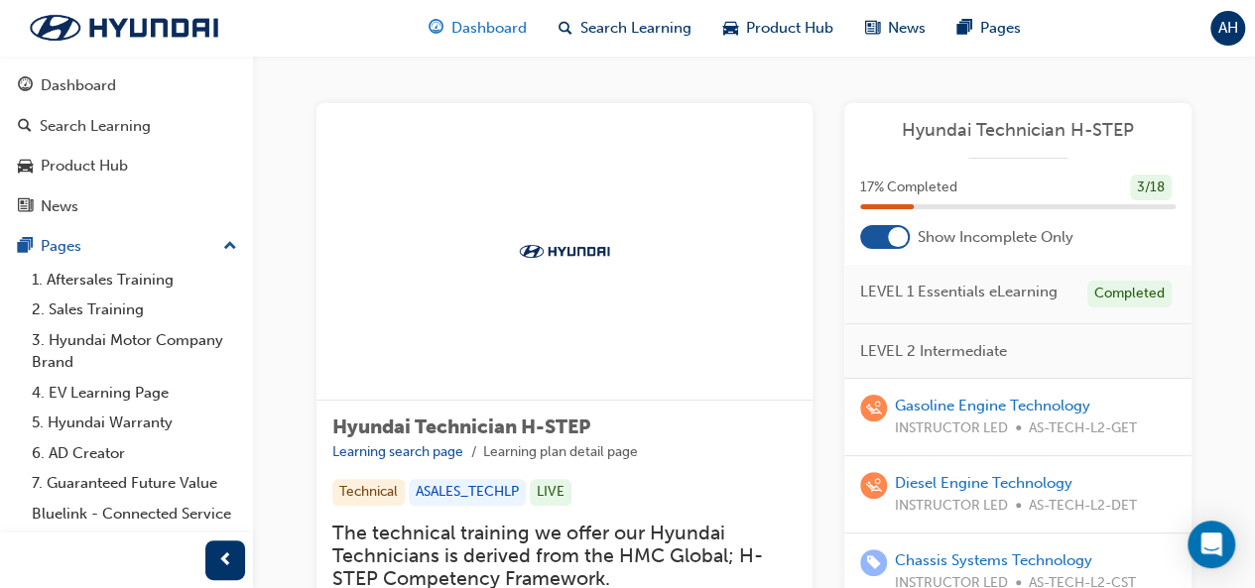
click at [445, 28] on div "Dashboard" at bounding box center [478, 28] width 130 height 41
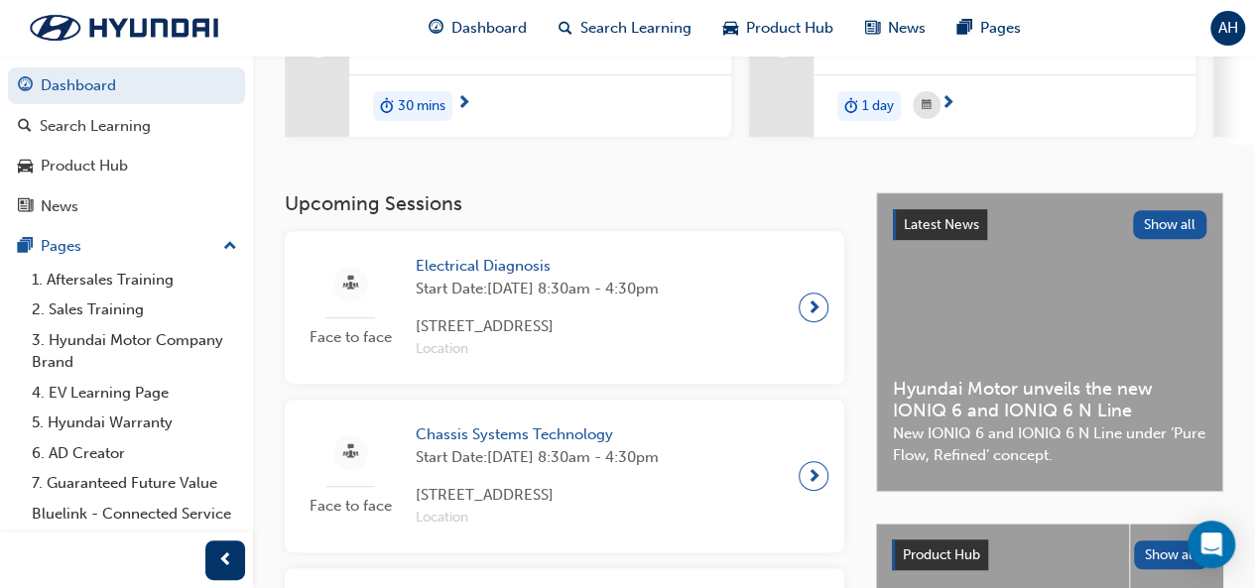
scroll to position [292, 0]
click at [510, 272] on span "Electrical Diagnosis" at bounding box center [537, 265] width 243 height 23
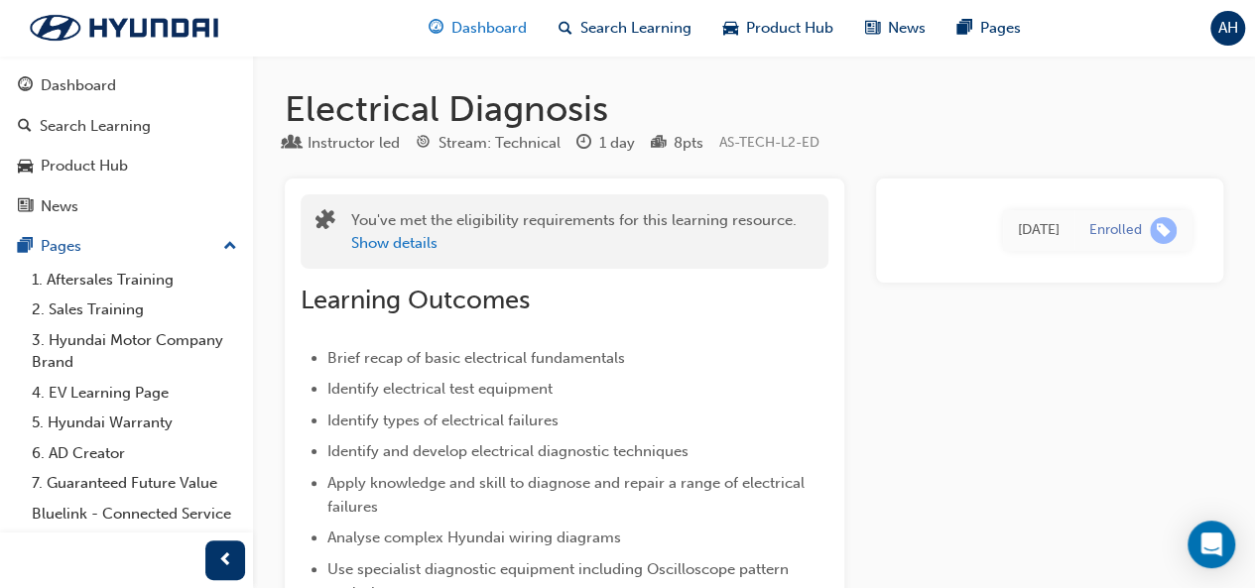
click at [508, 25] on span "Dashboard" at bounding box center [488, 28] width 75 height 23
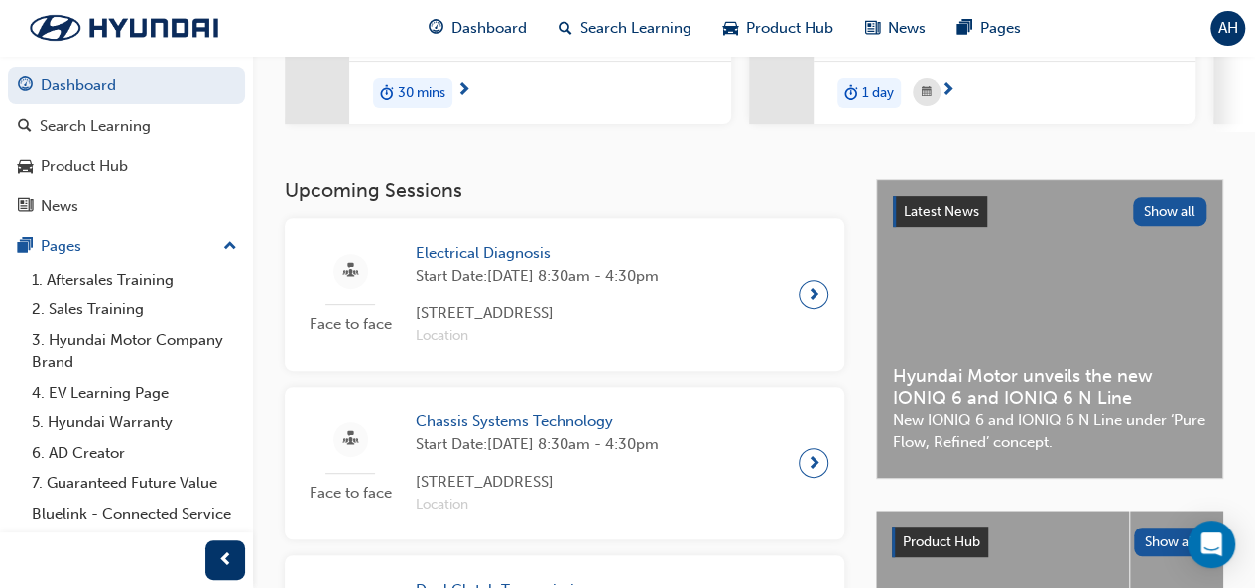
scroll to position [328, 0]
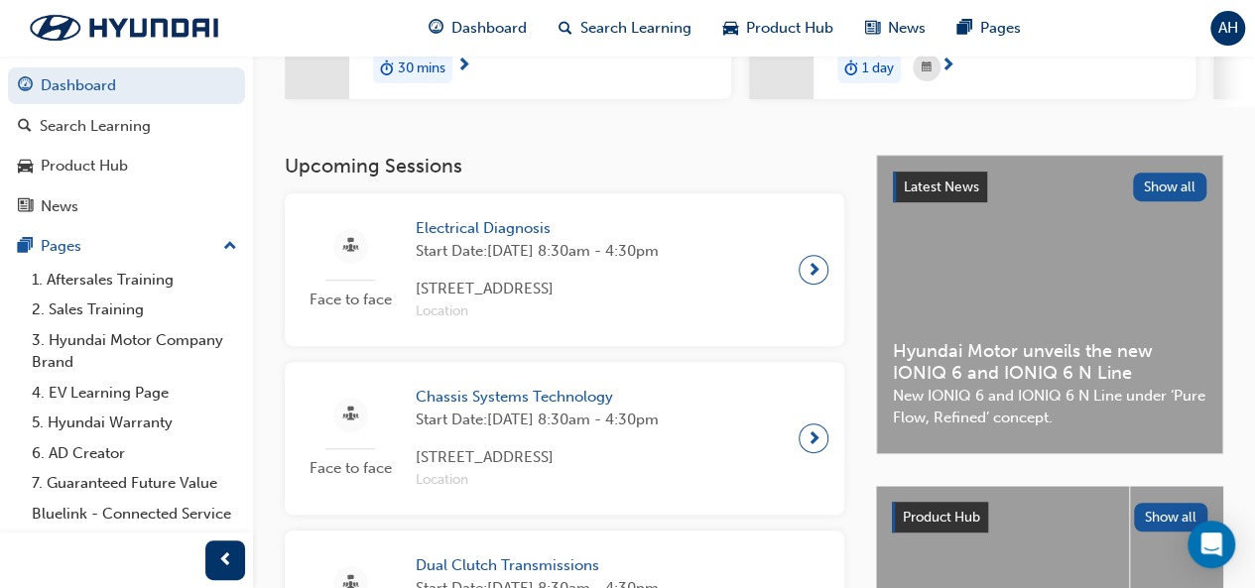
click at [582, 397] on span "Chassis Systems Technology" at bounding box center [537, 397] width 243 height 23
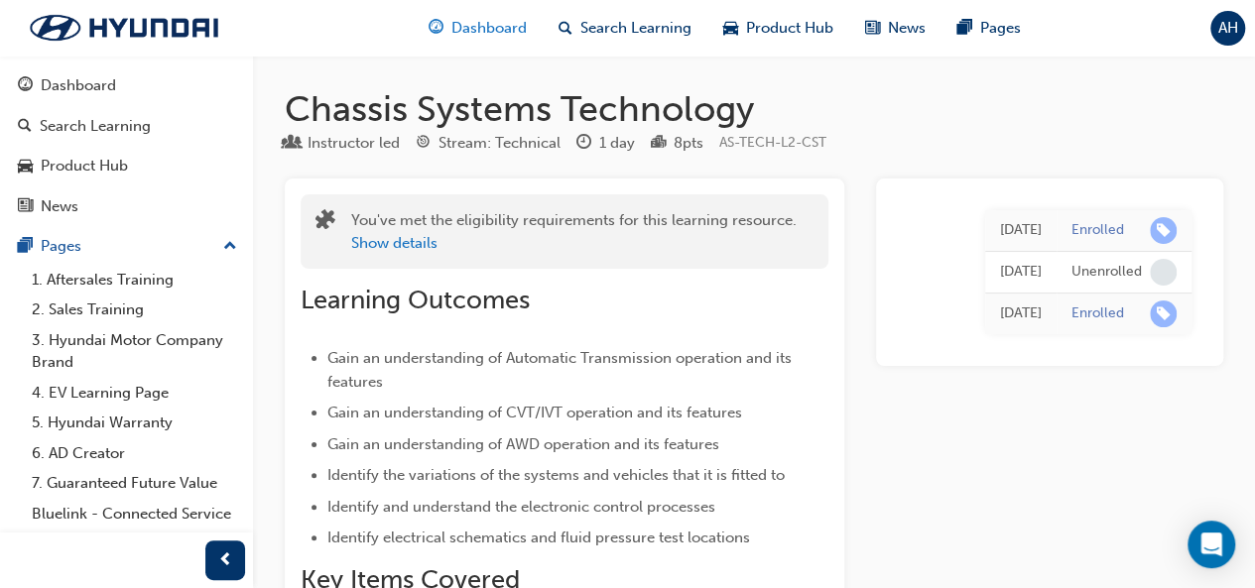
click at [489, 29] on span "Dashboard" at bounding box center [488, 28] width 75 height 23
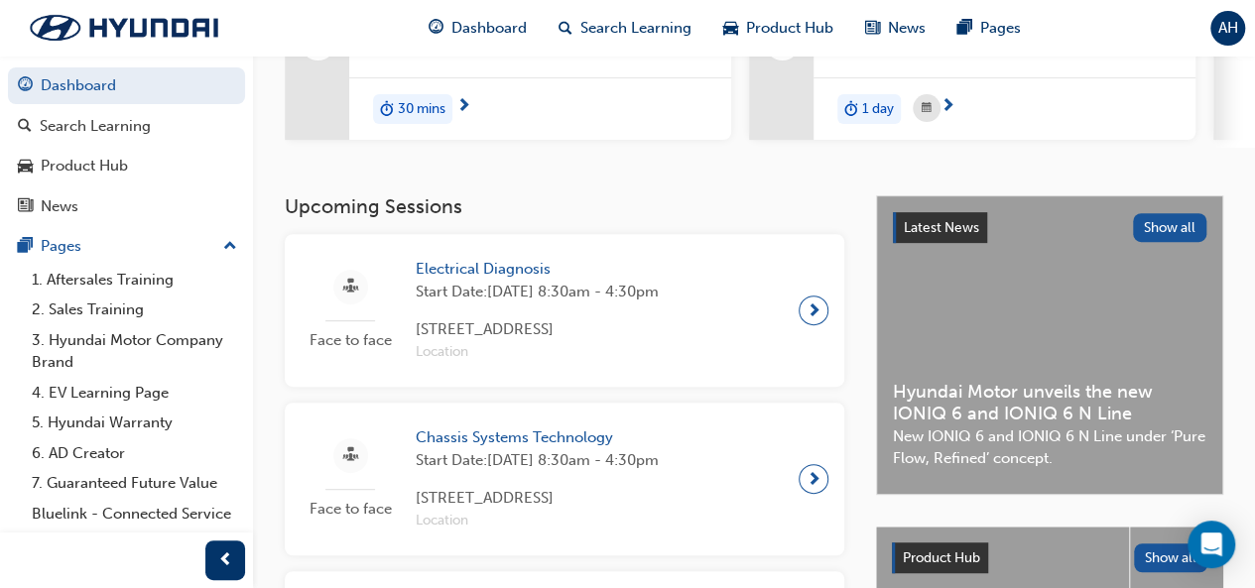
scroll to position [590, 0]
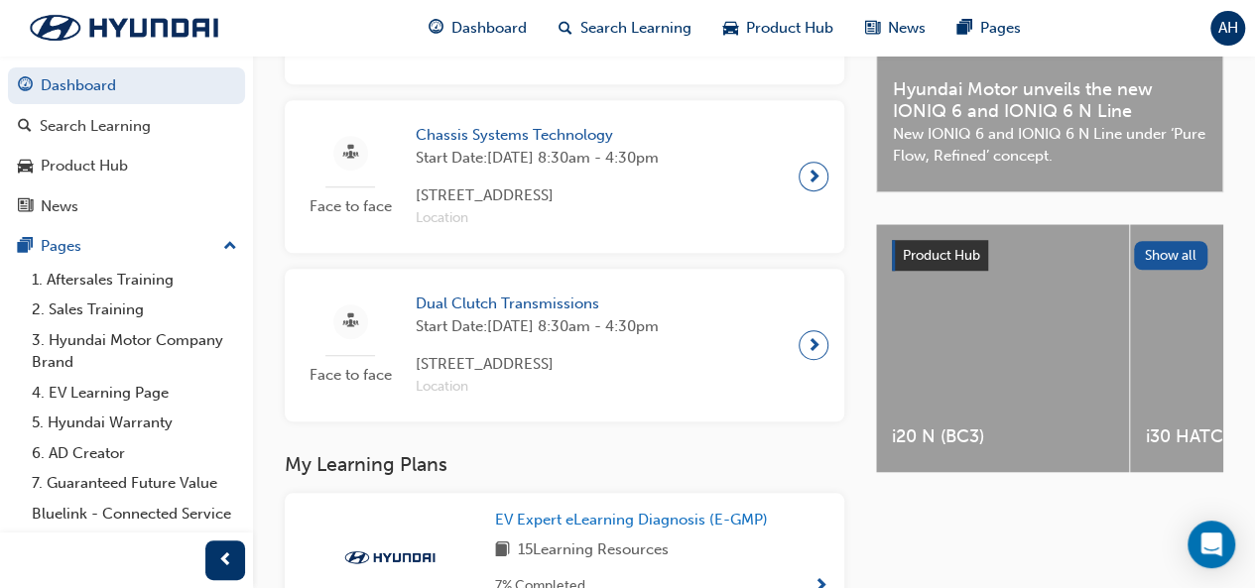
click at [502, 312] on span "Dual Clutch Transmissions" at bounding box center [537, 304] width 243 height 23
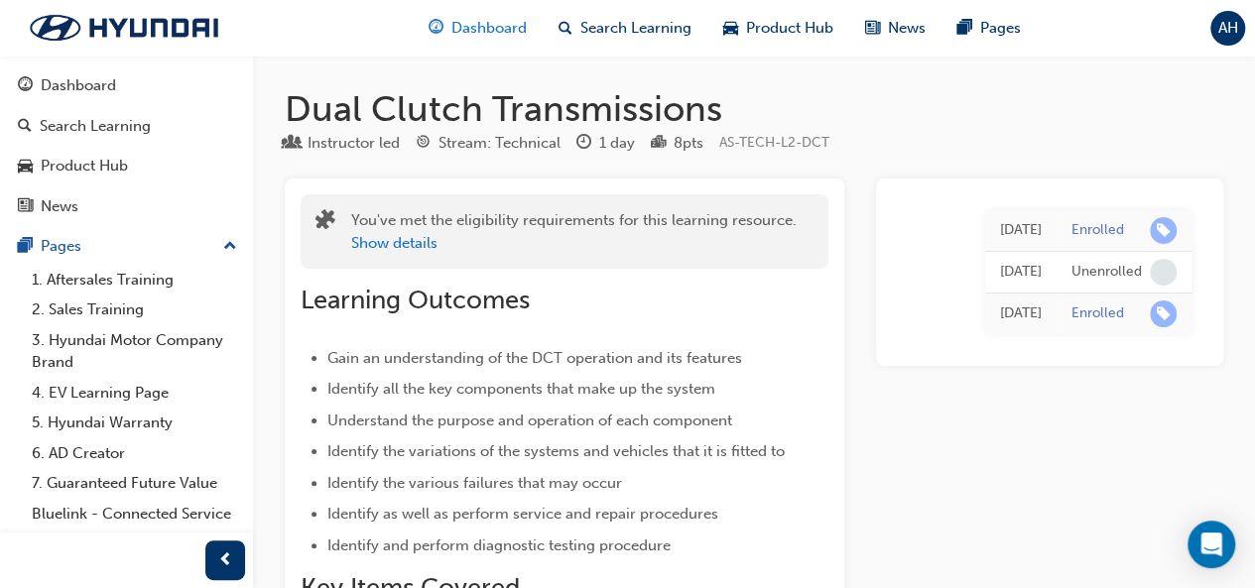
click at [492, 40] on div "Dashboard" at bounding box center [478, 28] width 130 height 41
